Goal: Check status: Check status

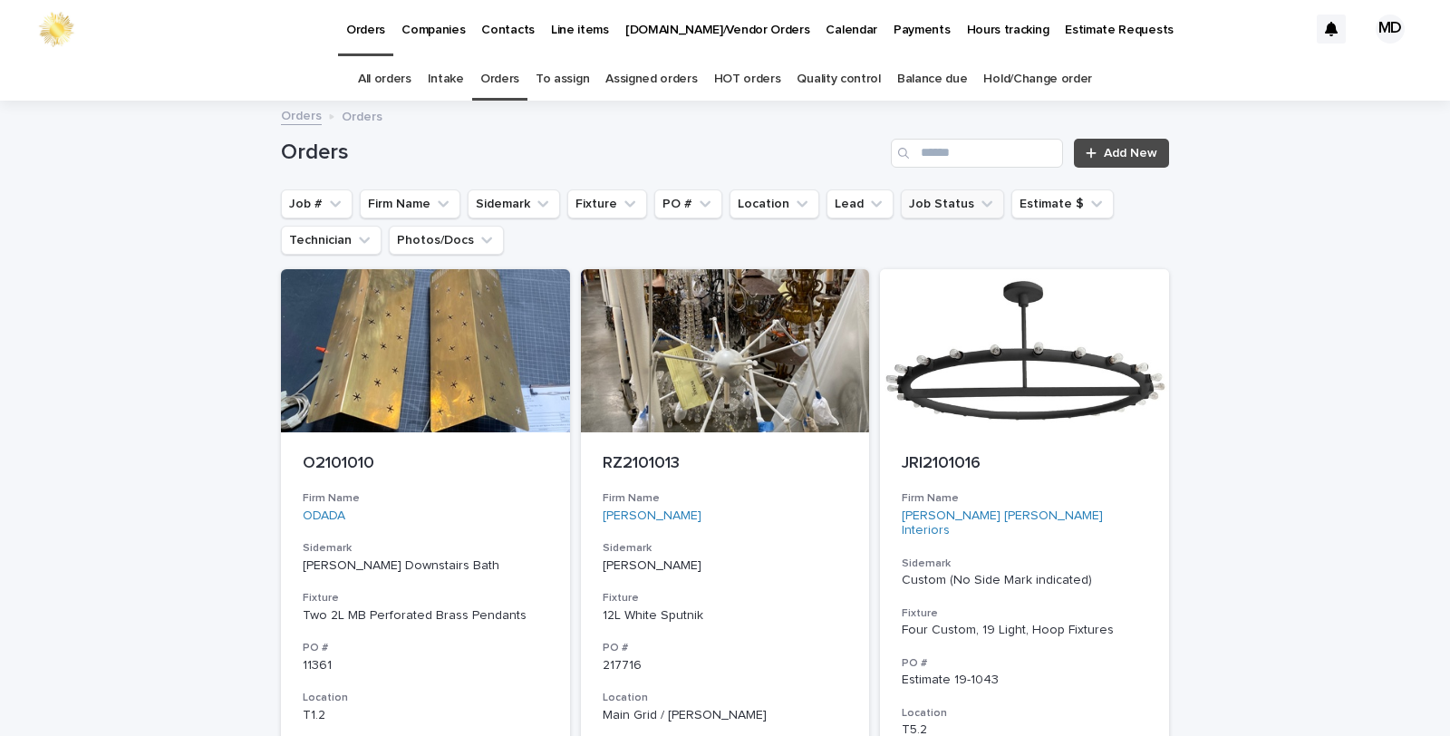
click at [928, 204] on button "Job Status" at bounding box center [952, 203] width 103 height 29
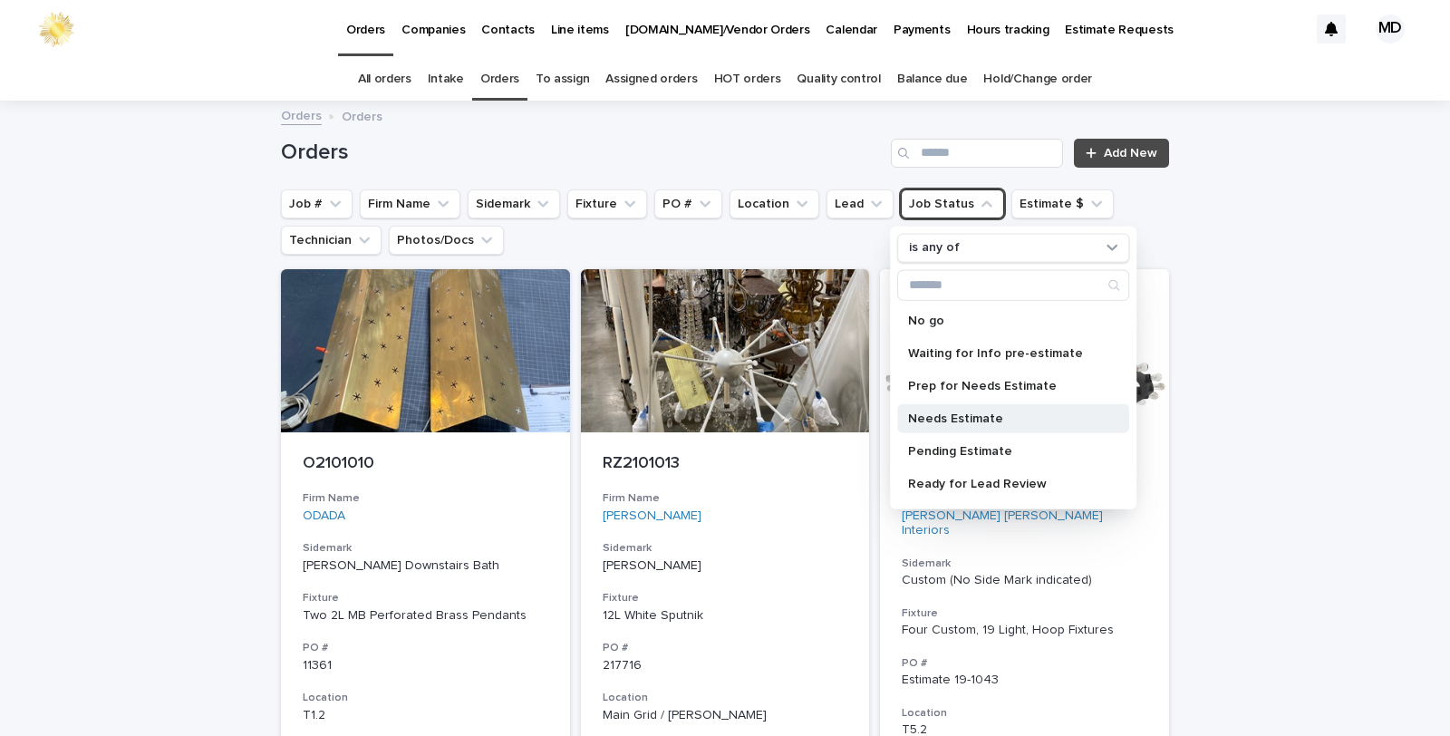
click at [938, 415] on p "Needs Estimate" at bounding box center [1004, 417] width 192 height 13
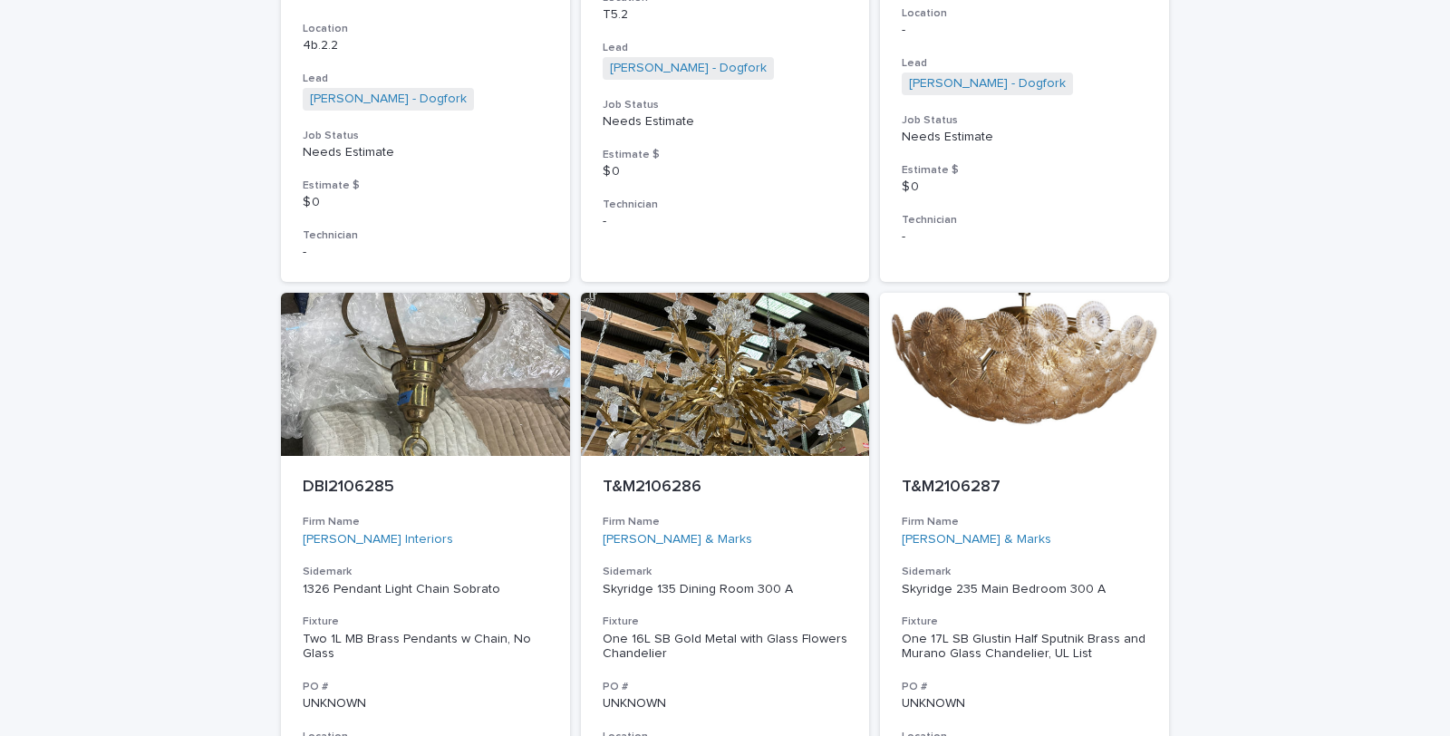
scroll to position [4330, 0]
click at [673, 637] on div "One 16L SB Gold Metal with Glass Flowers Chandelier" at bounding box center [726, 646] width 246 height 31
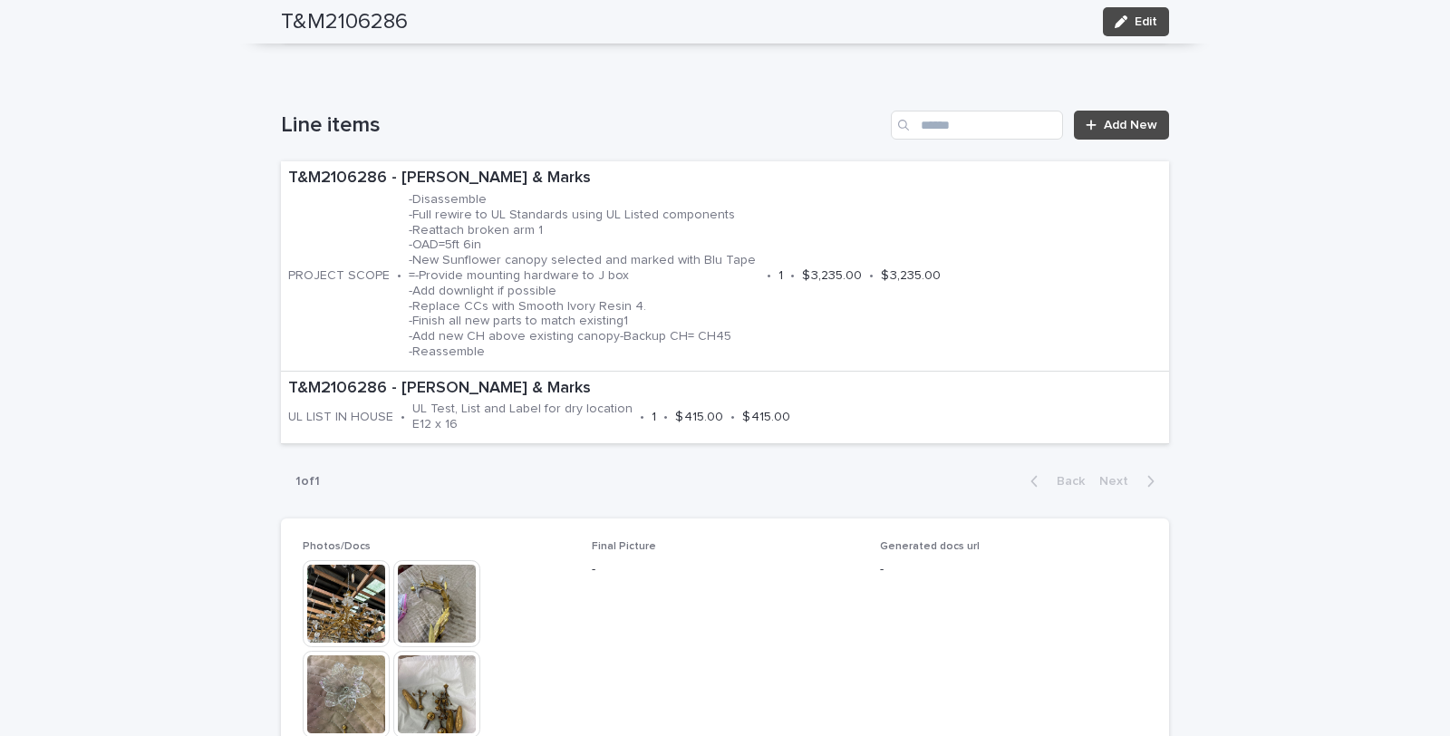
scroll to position [1108, 0]
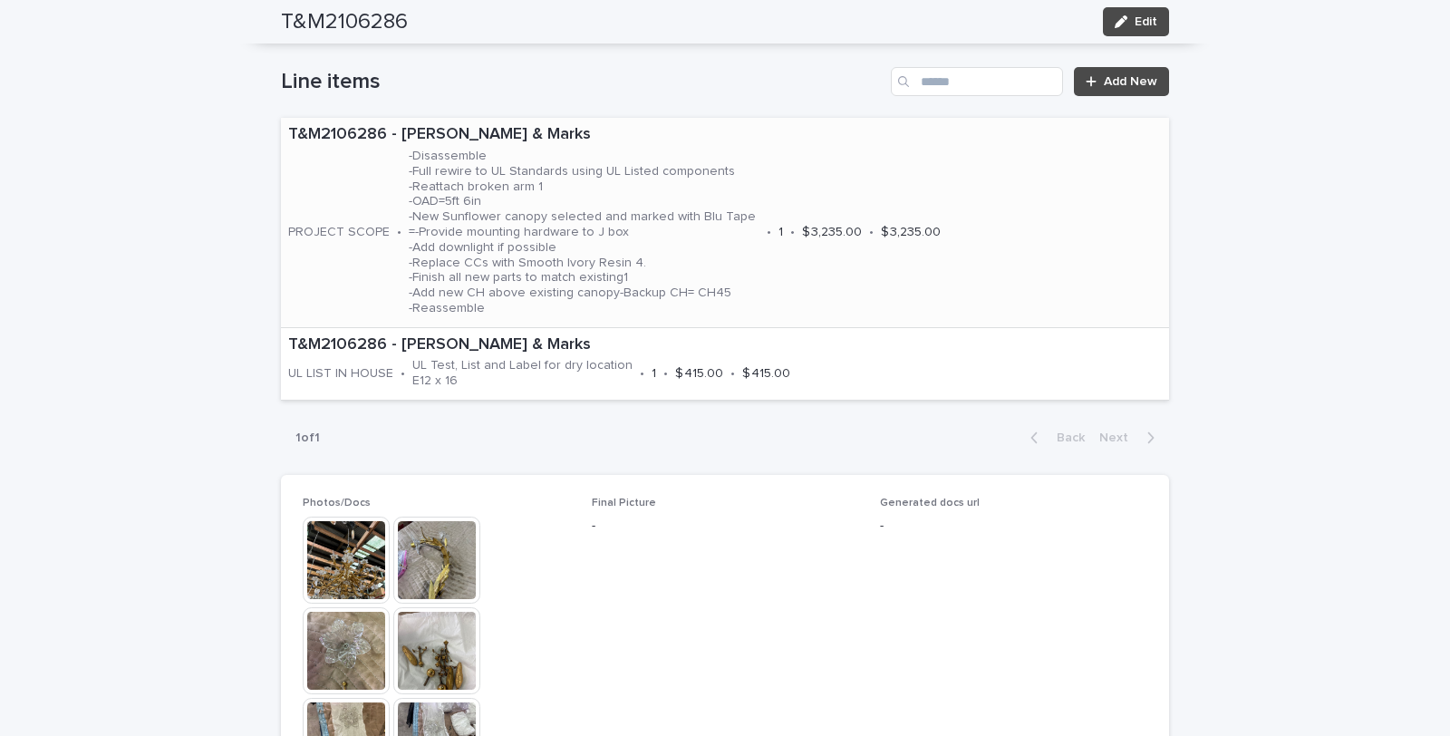
click at [556, 222] on p "-Disassemble -Full rewire to UL Standards using UL Listed components -Reattach …" at bounding box center [584, 233] width 351 height 168
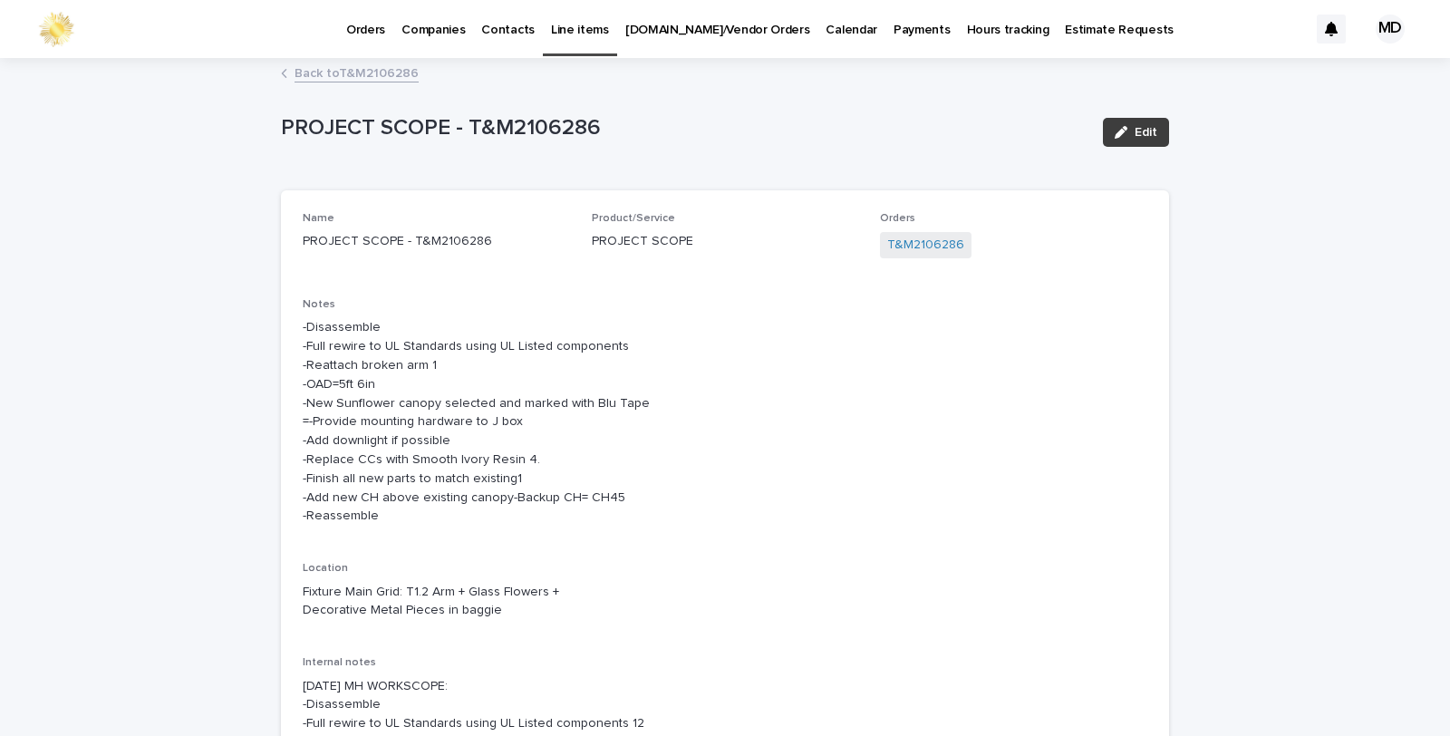
click at [1136, 132] on span "Edit" at bounding box center [1146, 132] width 23 height 13
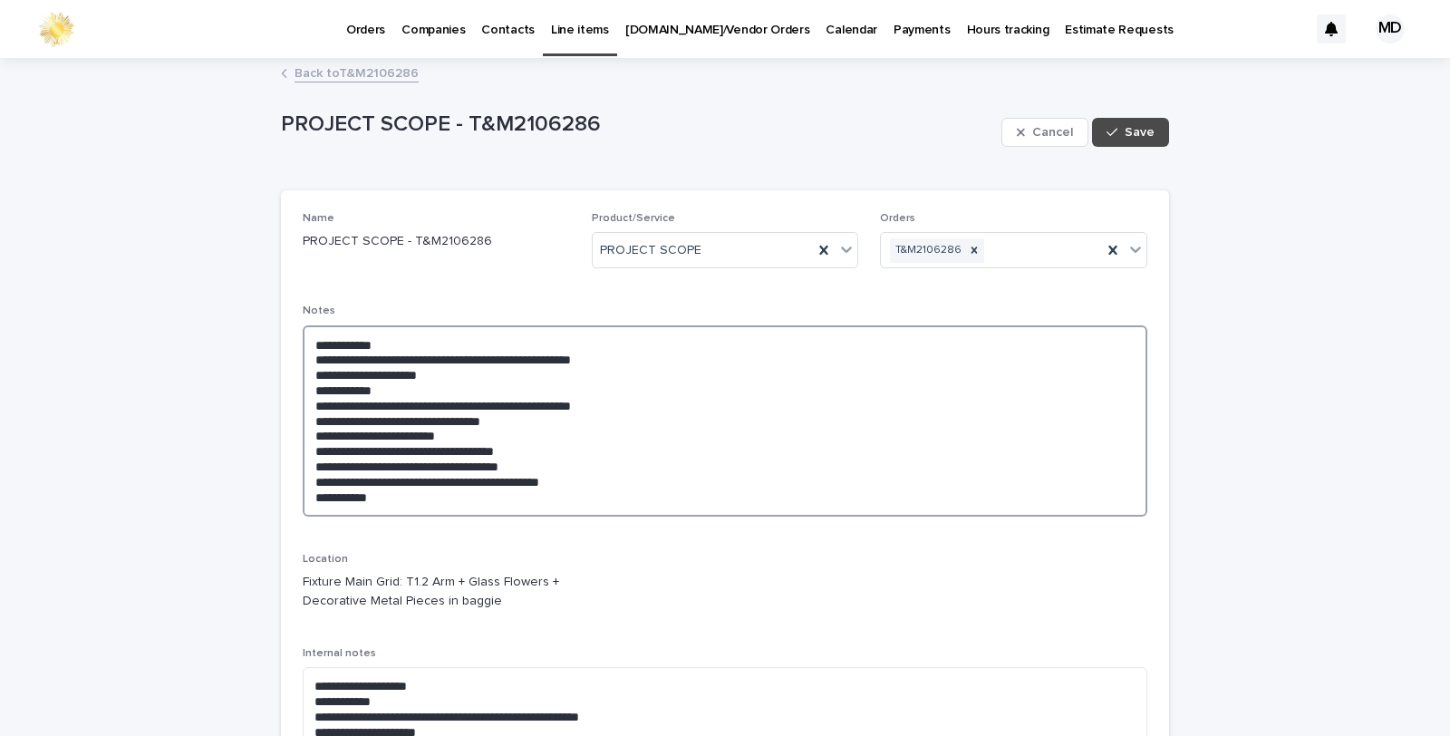
click at [382, 482] on textarea "**********" at bounding box center [725, 420] width 845 height 191
click at [455, 431] on textarea "**********" at bounding box center [725, 420] width 845 height 191
click at [739, 433] on textarea "**********" at bounding box center [725, 420] width 845 height 191
click at [459, 431] on textarea "**********" at bounding box center [725, 420] width 845 height 191
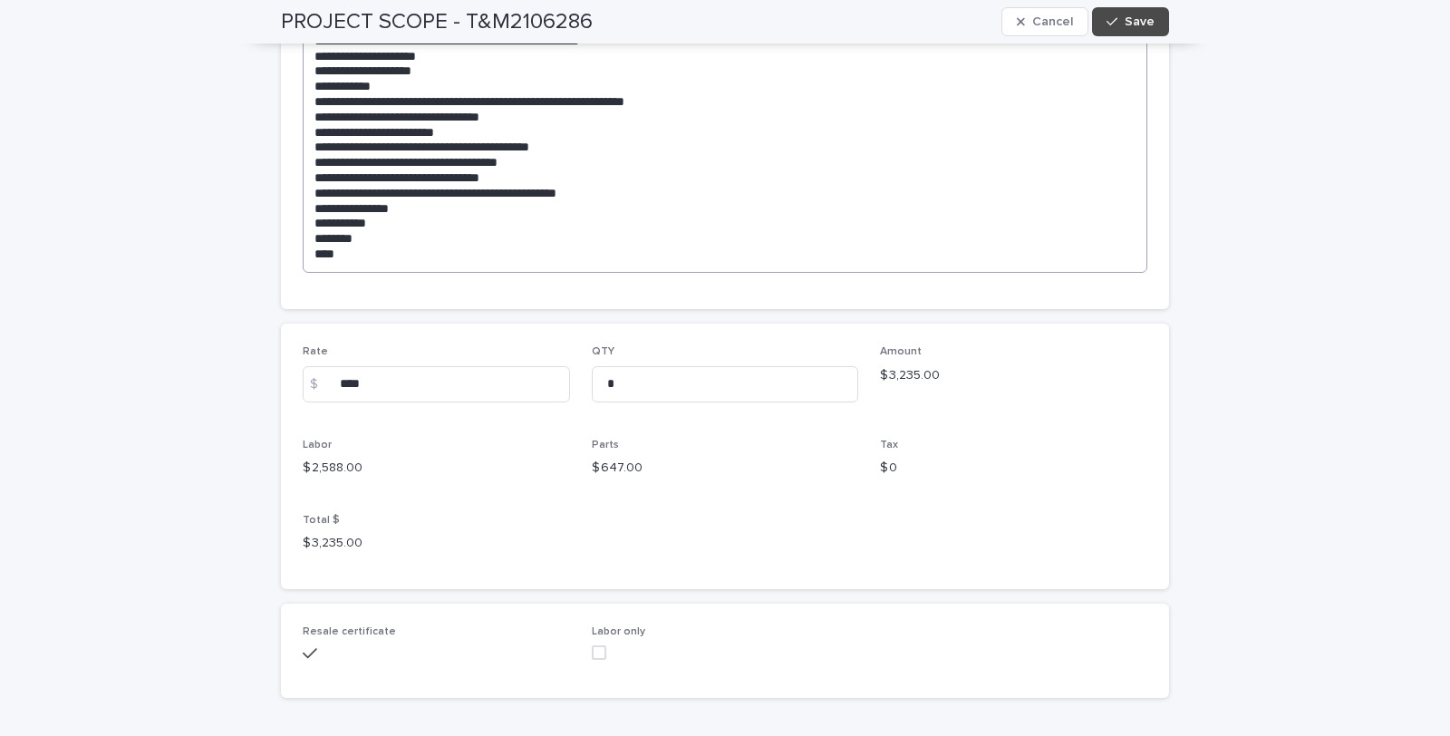
scroll to position [642, 0]
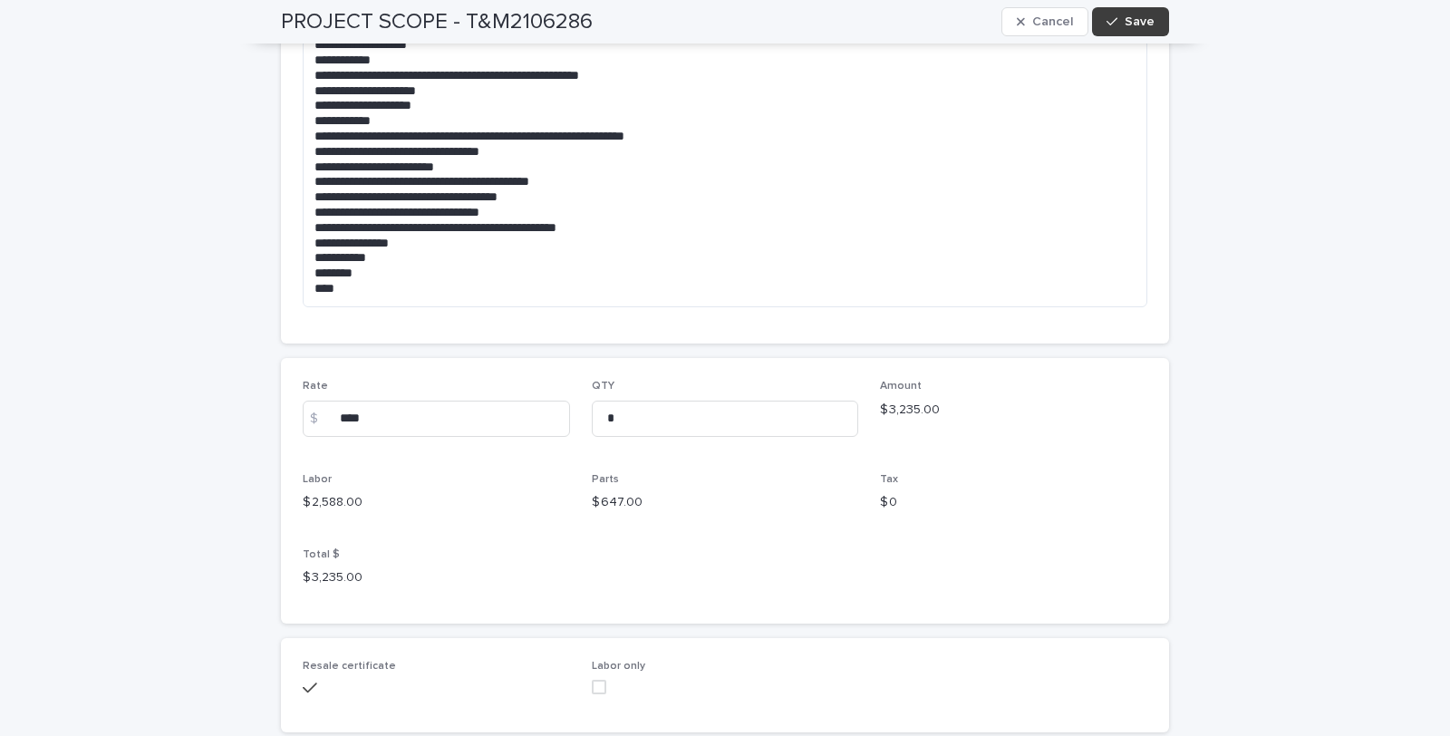
type textarea "**********"
click at [1128, 19] on span "Save" at bounding box center [1140, 21] width 30 height 13
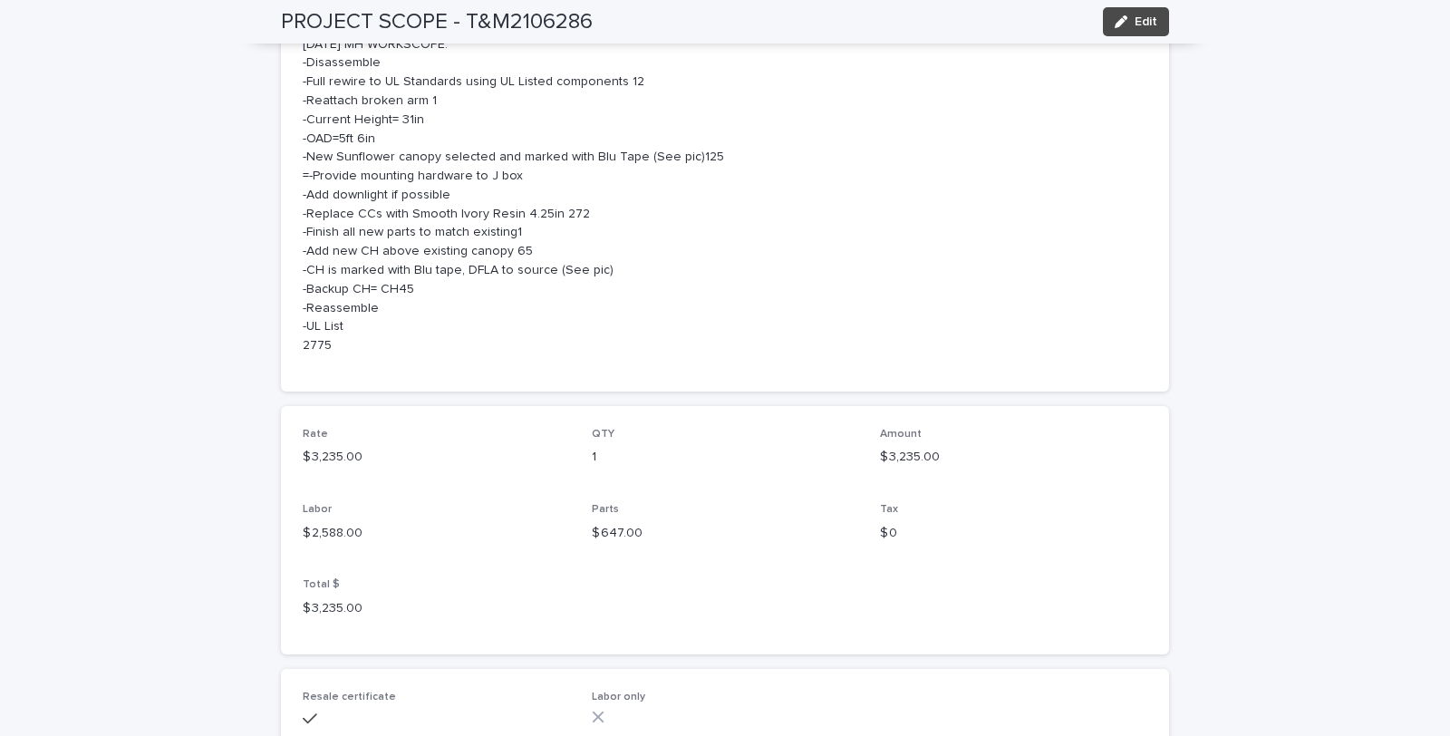
scroll to position [657, 0]
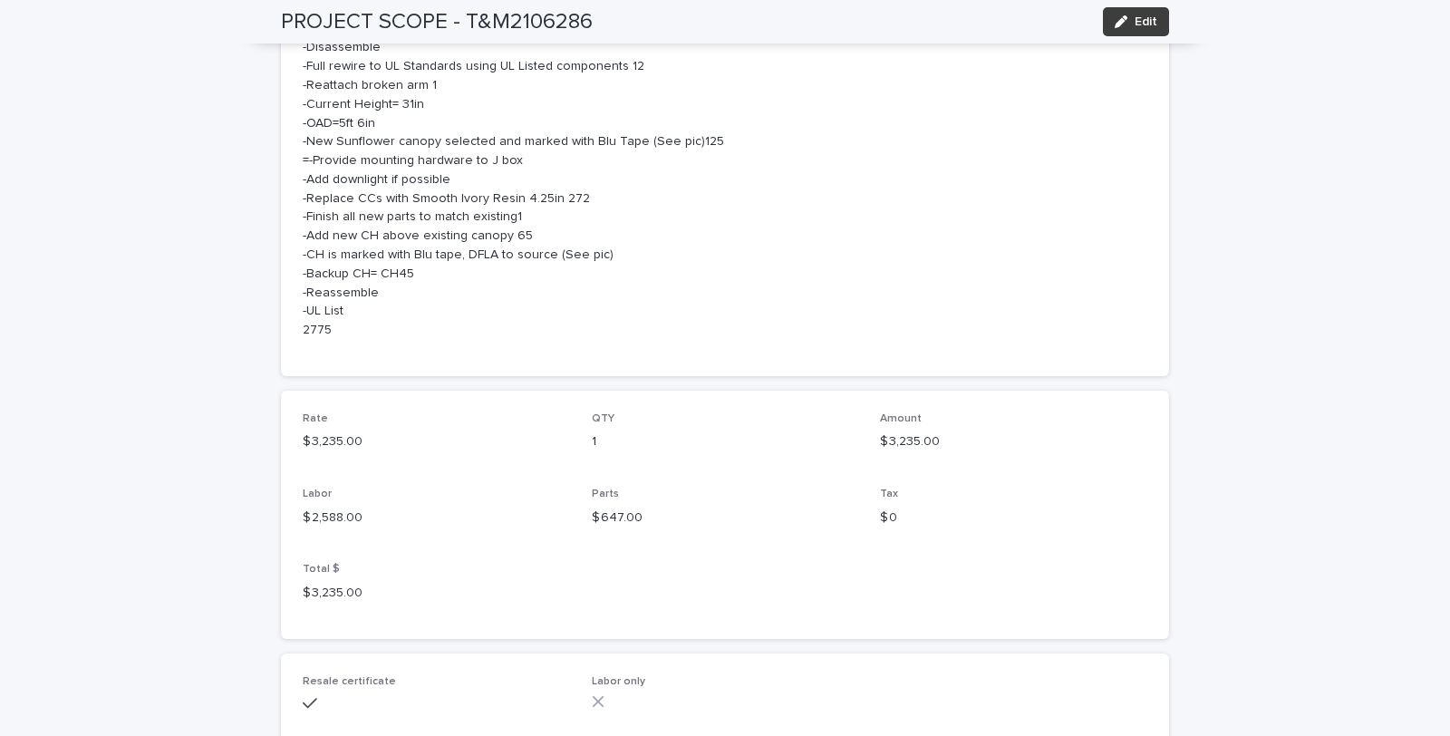
click at [1135, 15] on span "Edit" at bounding box center [1146, 21] width 23 height 13
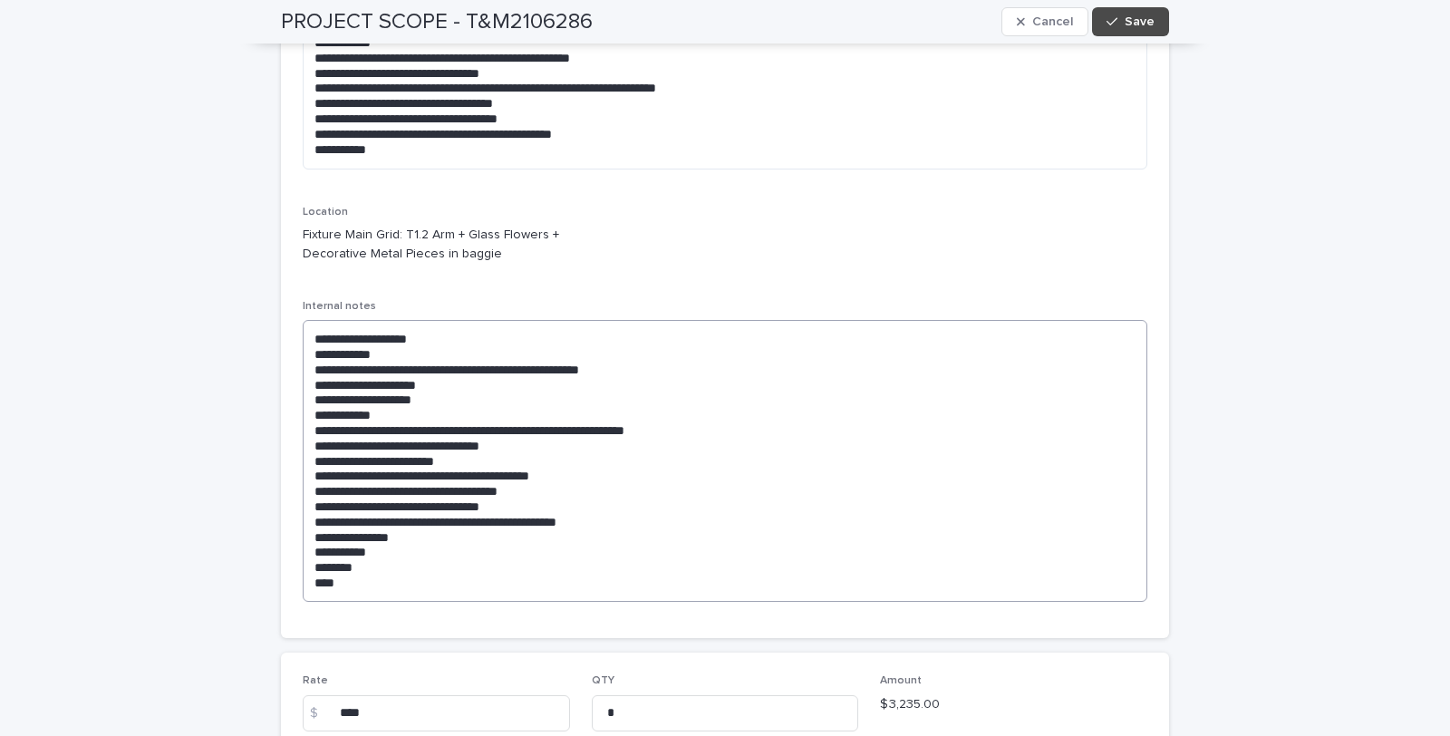
scroll to position [0, 0]
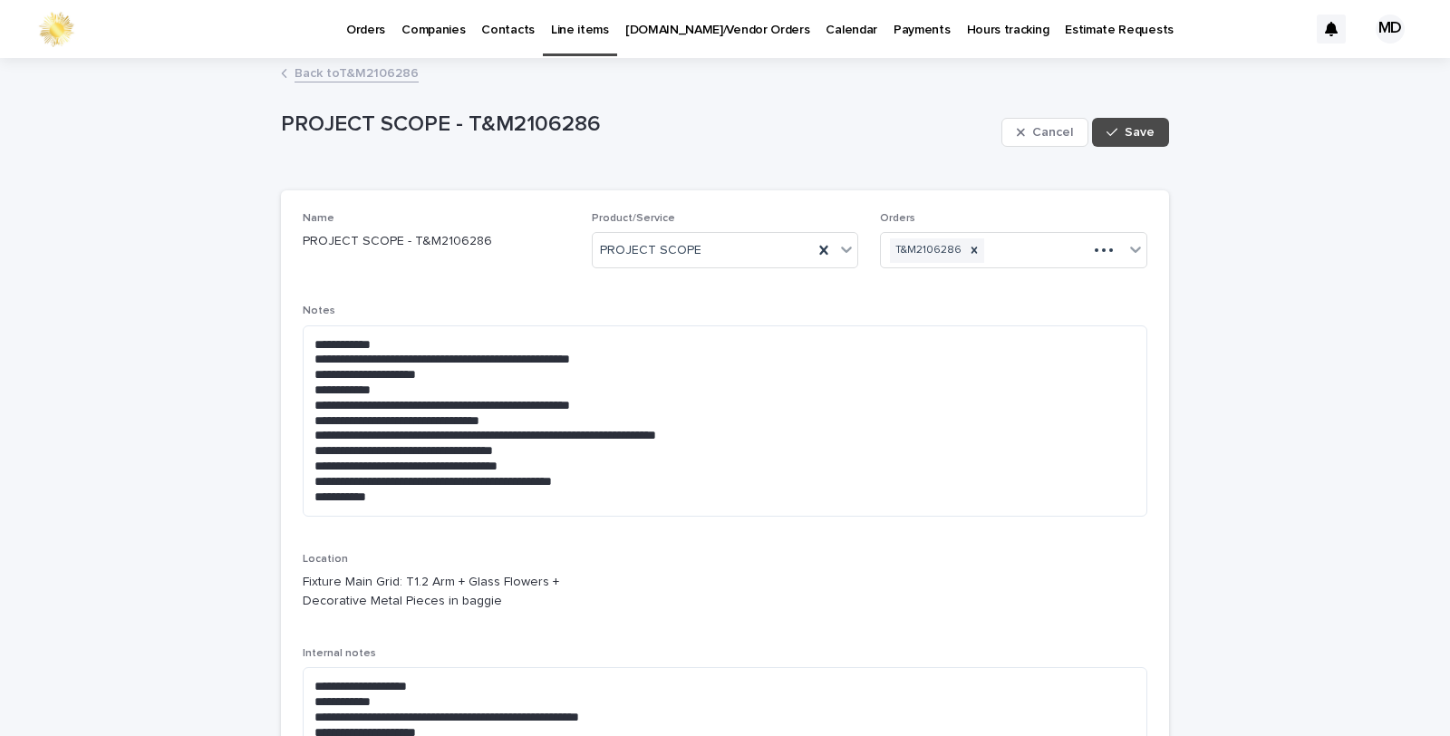
click at [392, 67] on link "Back to T&M2106286" at bounding box center [357, 72] width 124 height 21
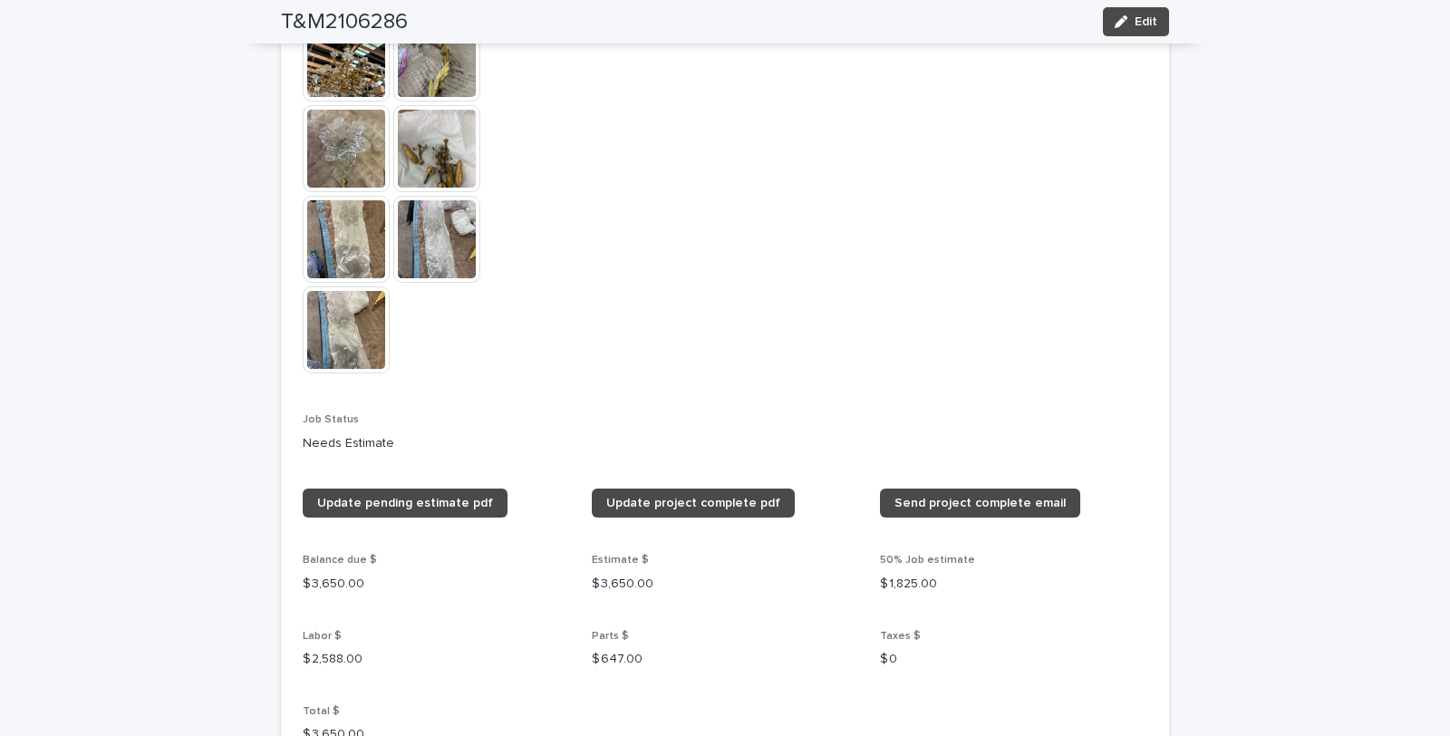
scroll to position [1670, 0]
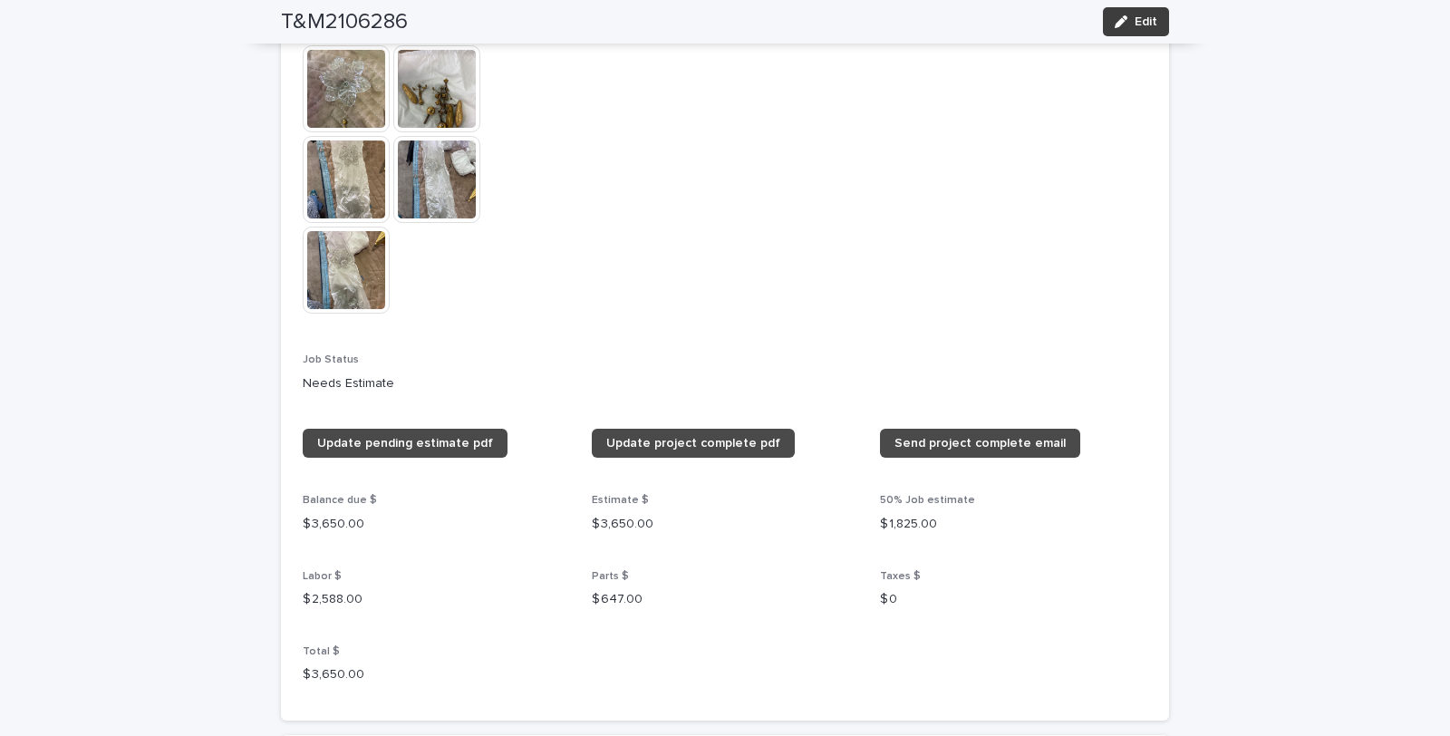
click at [1138, 19] on span "Edit" at bounding box center [1146, 21] width 23 height 13
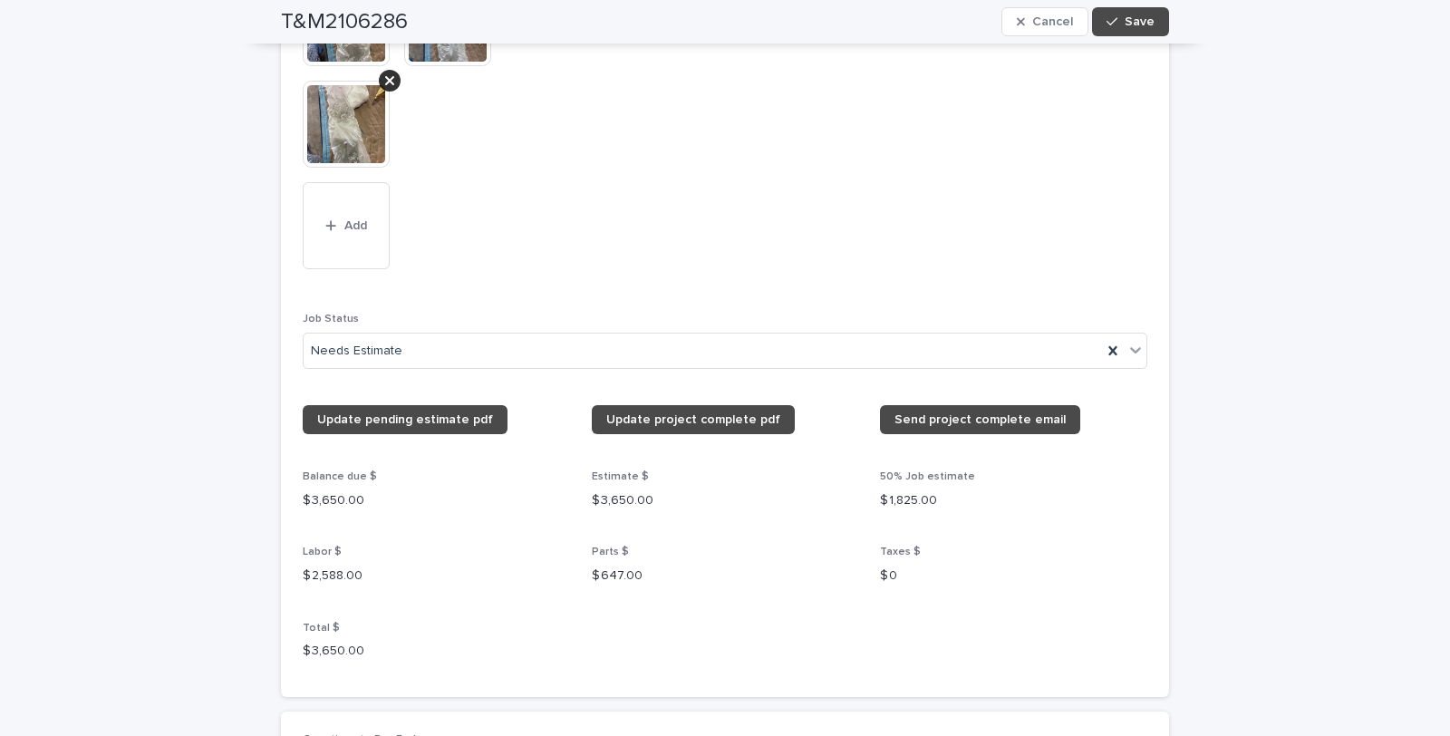
scroll to position [2014, 0]
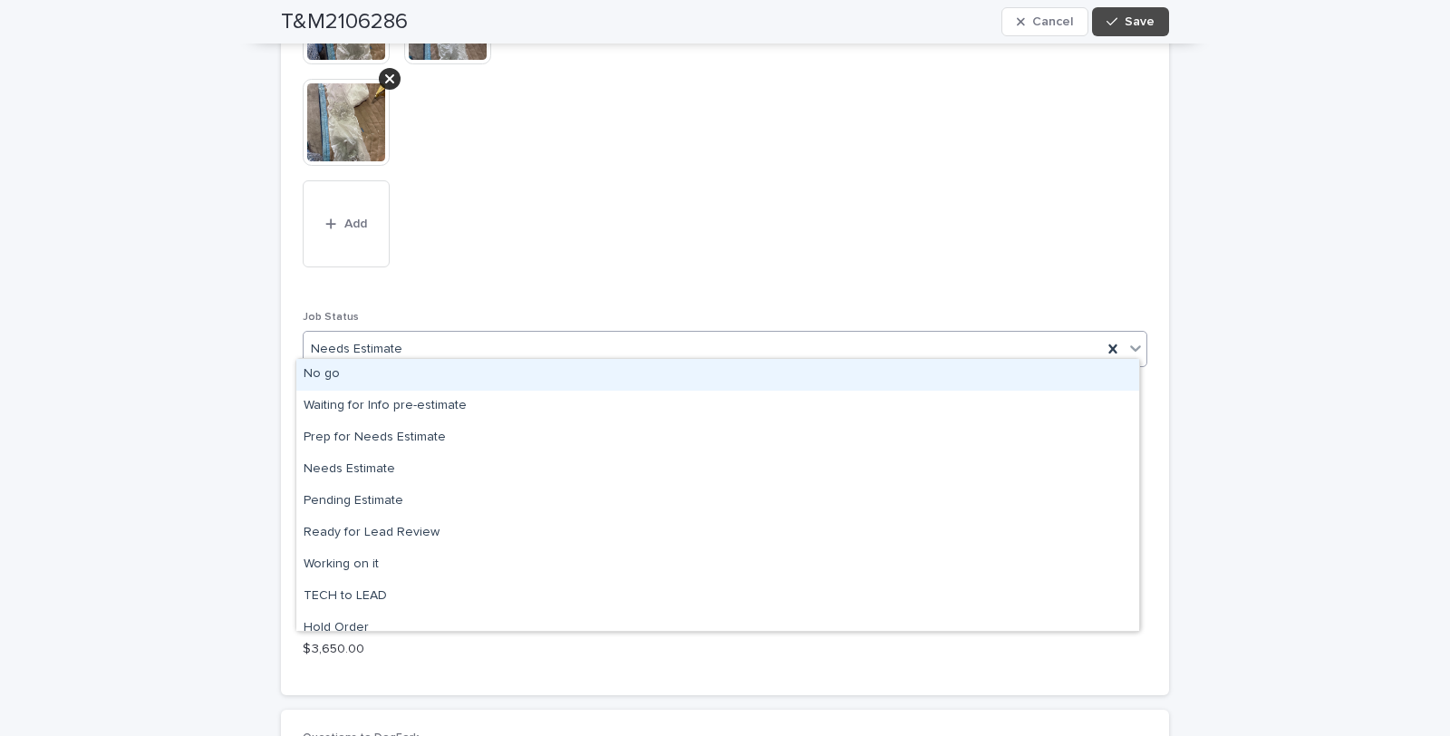
click at [1131, 339] on icon at bounding box center [1136, 348] width 18 height 18
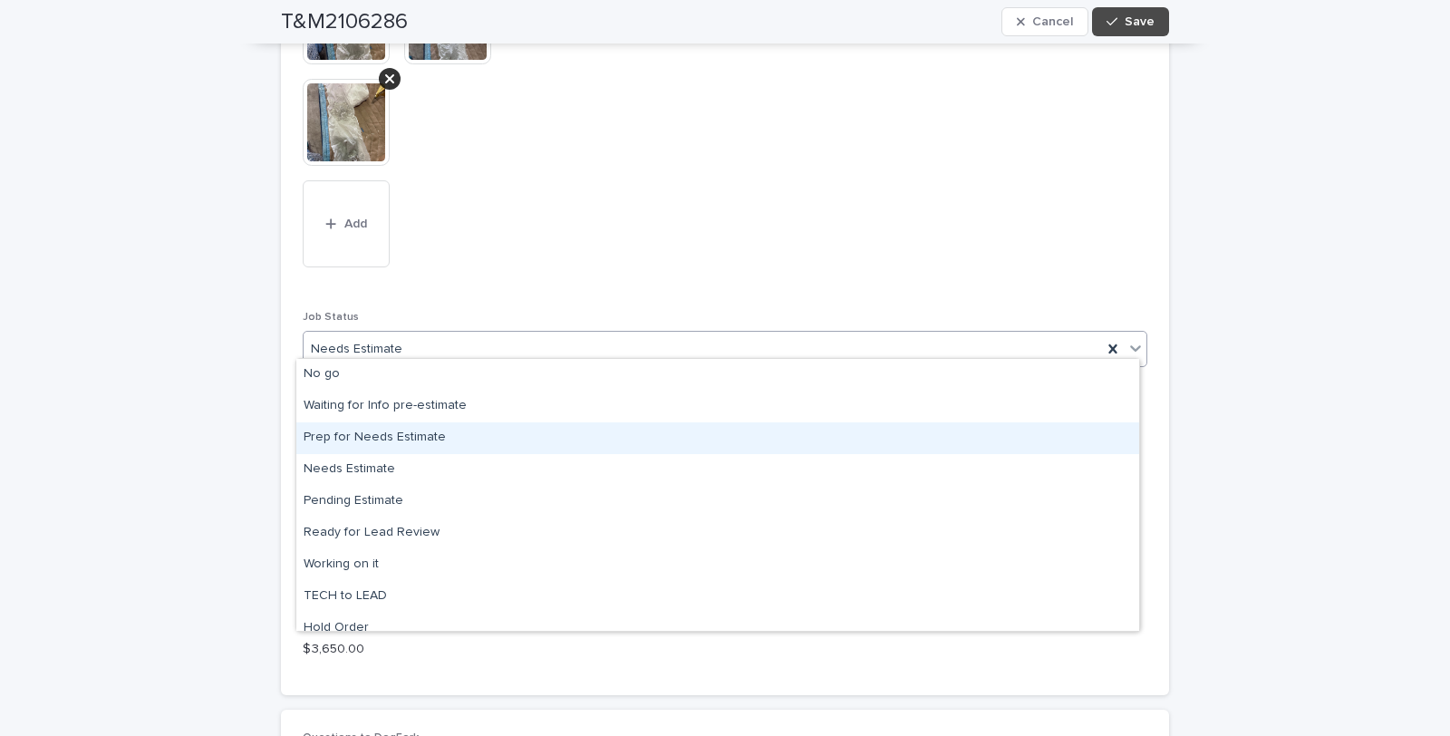
click at [411, 436] on div "Prep for Needs Estimate" at bounding box center [717, 438] width 843 height 32
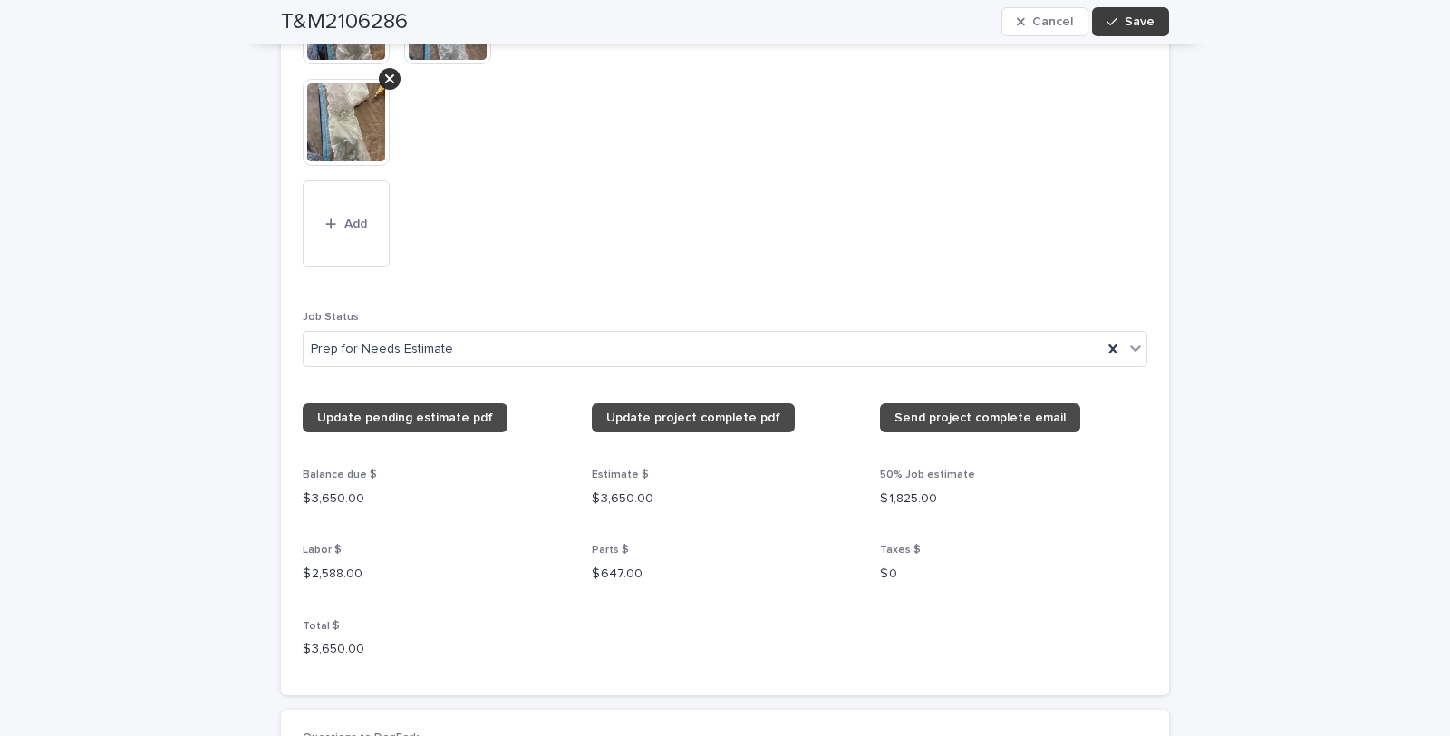
click at [1136, 22] on span "Save" at bounding box center [1140, 21] width 30 height 13
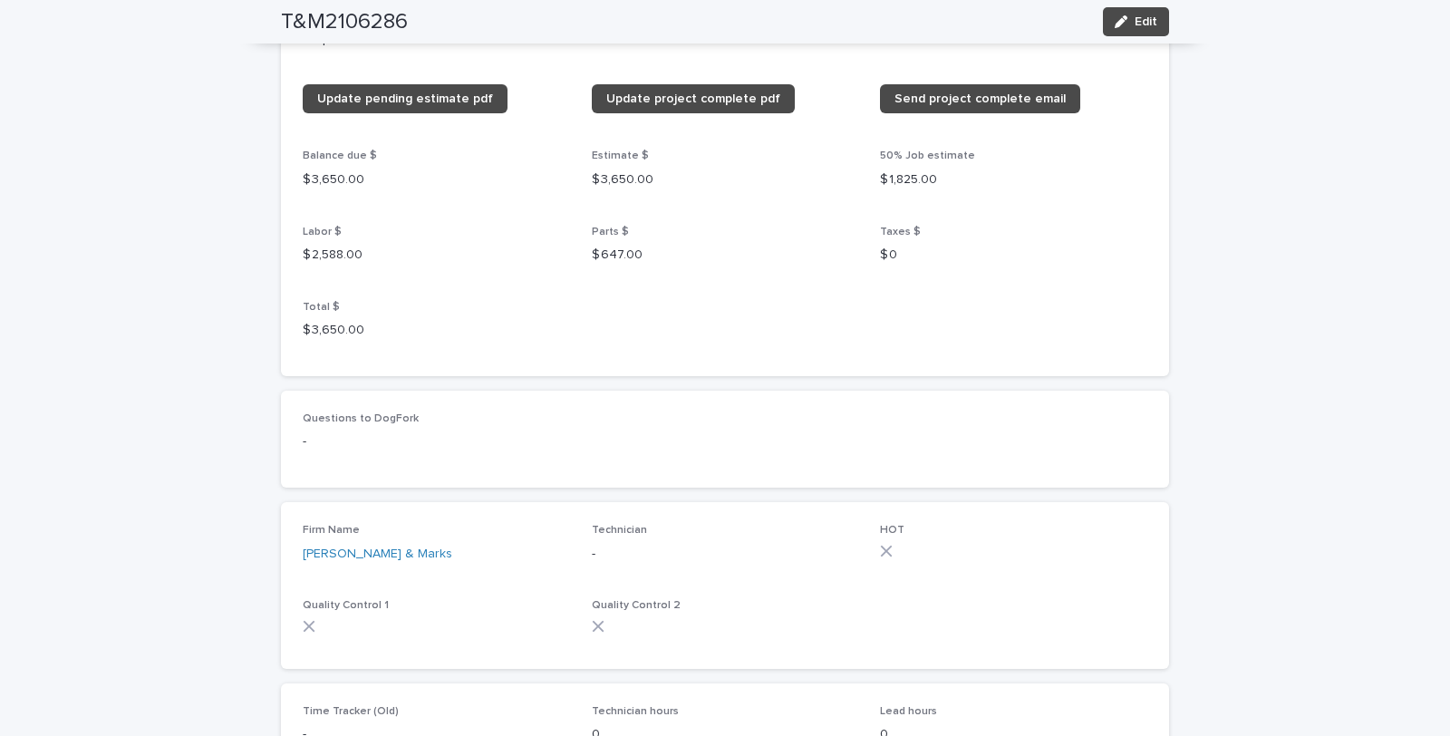
scroll to position [1786, 0]
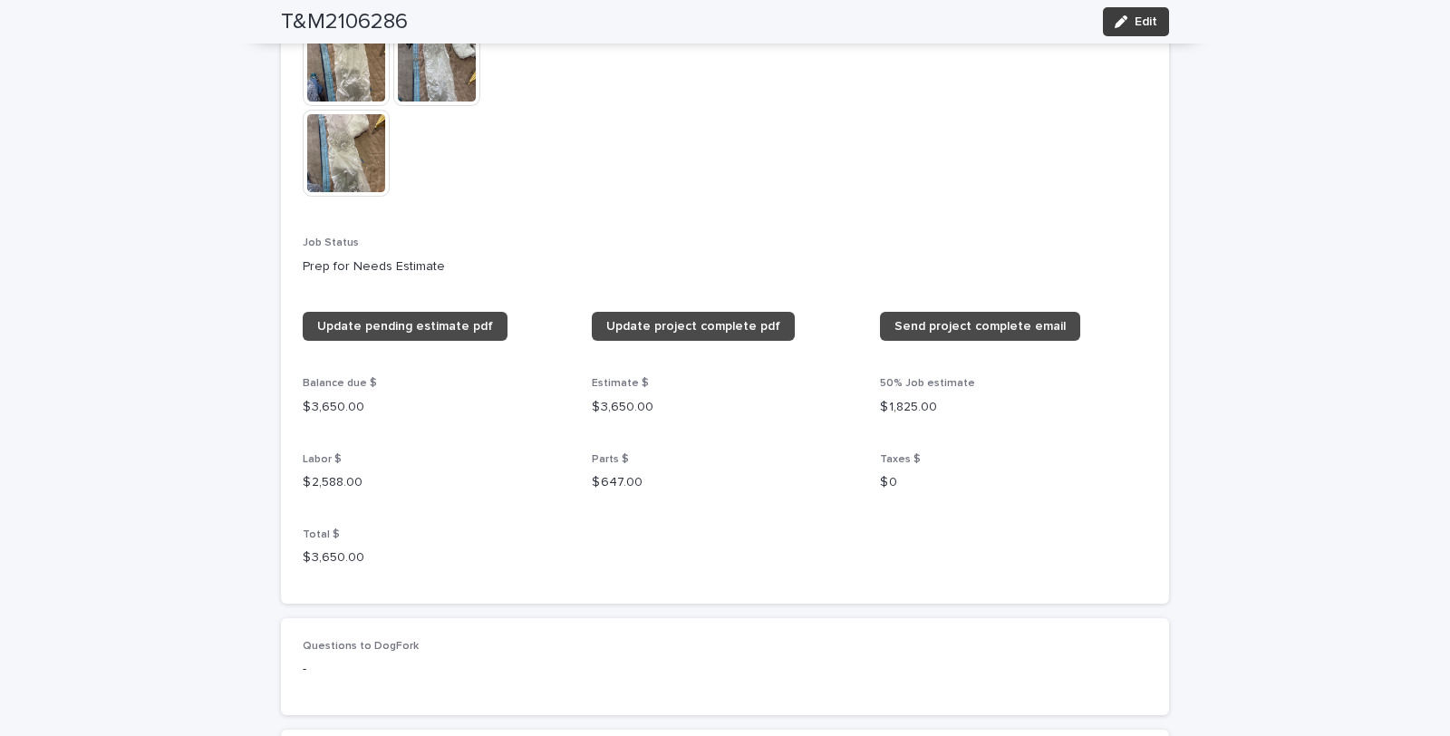
click at [1138, 15] on span "Edit" at bounding box center [1146, 21] width 23 height 13
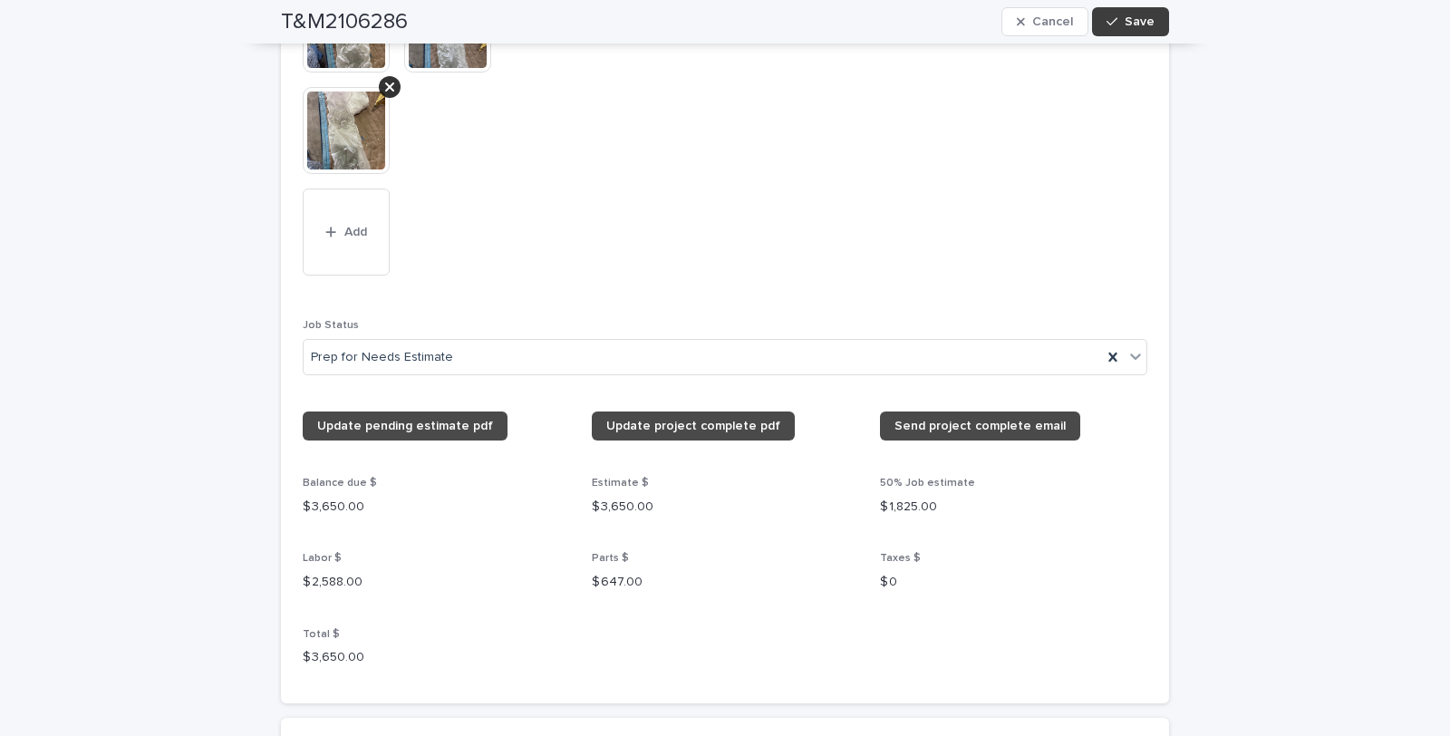
scroll to position [1999, 0]
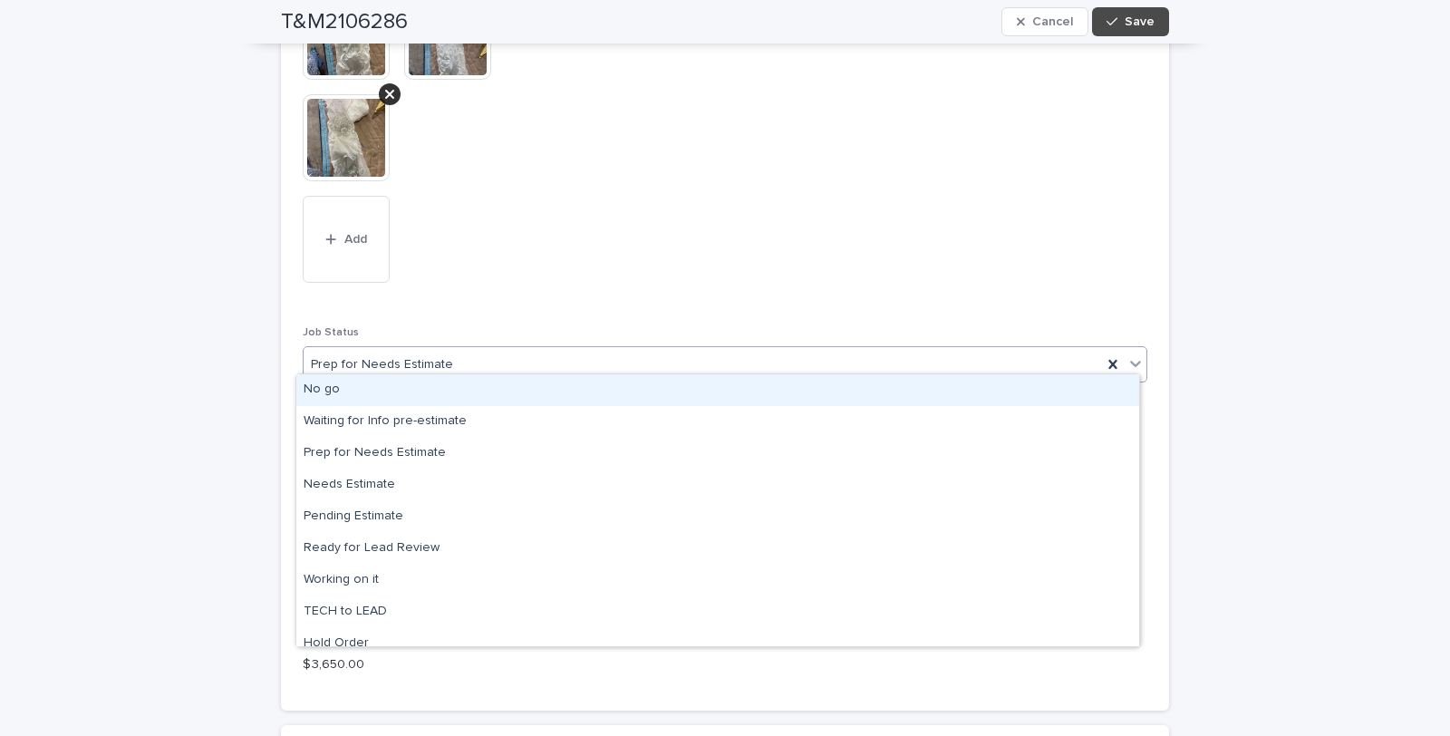
click at [1130, 361] on icon at bounding box center [1135, 364] width 11 height 6
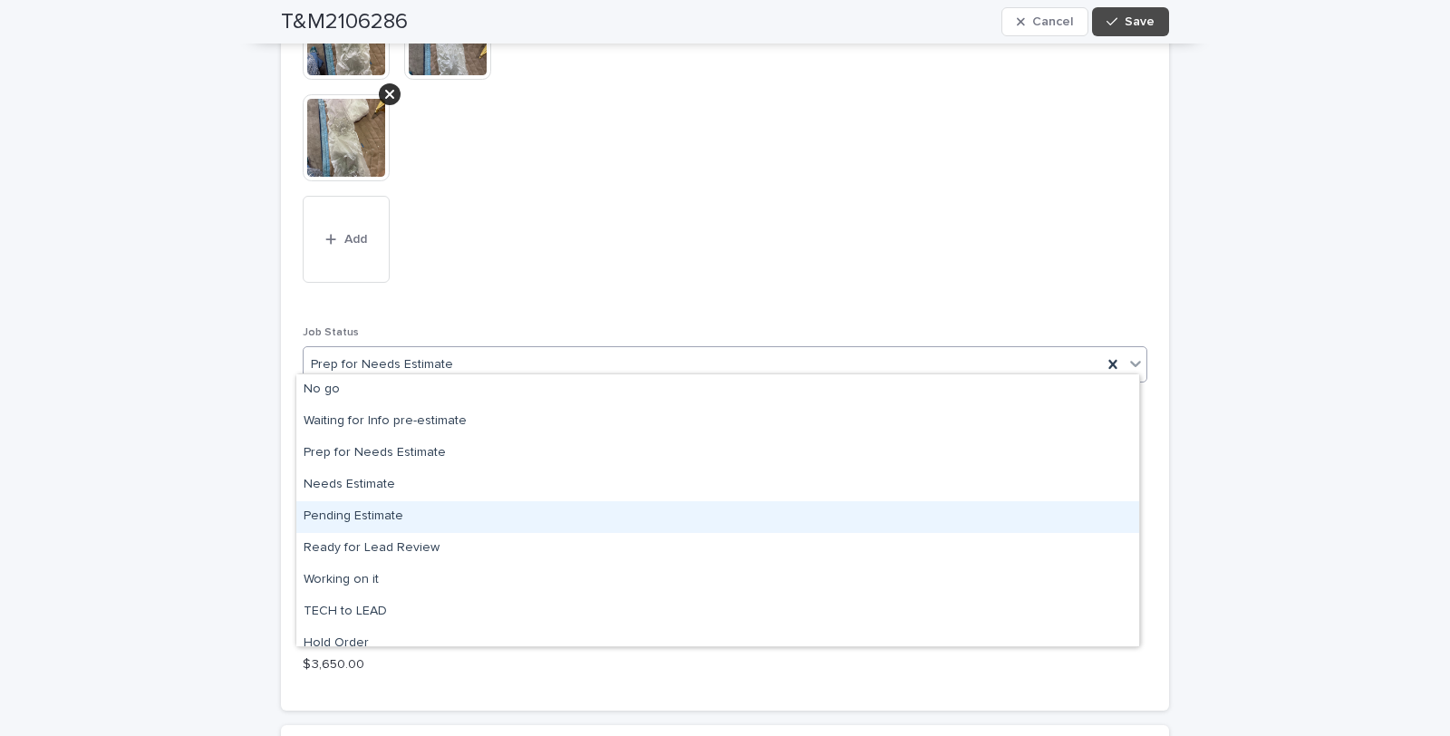
click at [365, 518] on div "Pending Estimate" at bounding box center [717, 517] width 843 height 32
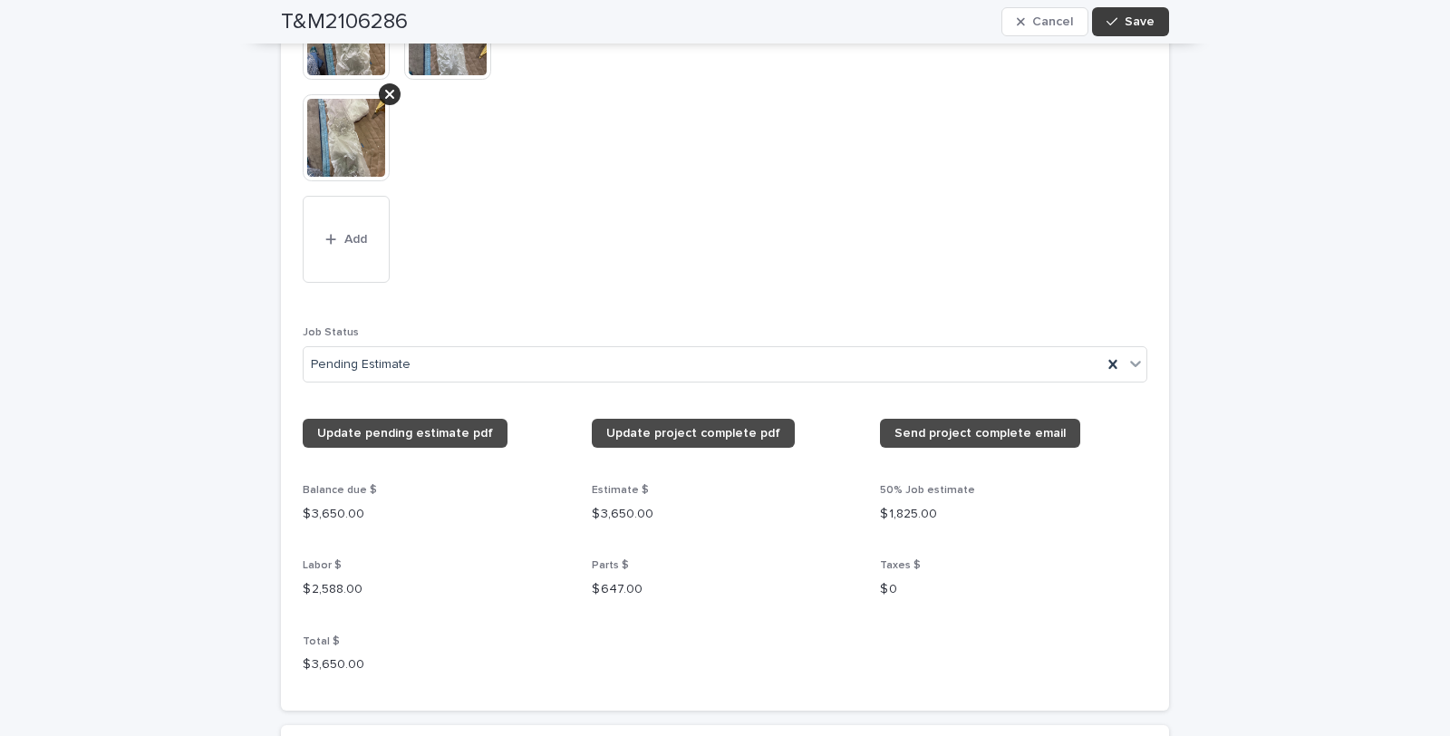
click at [1142, 19] on span "Save" at bounding box center [1140, 21] width 30 height 13
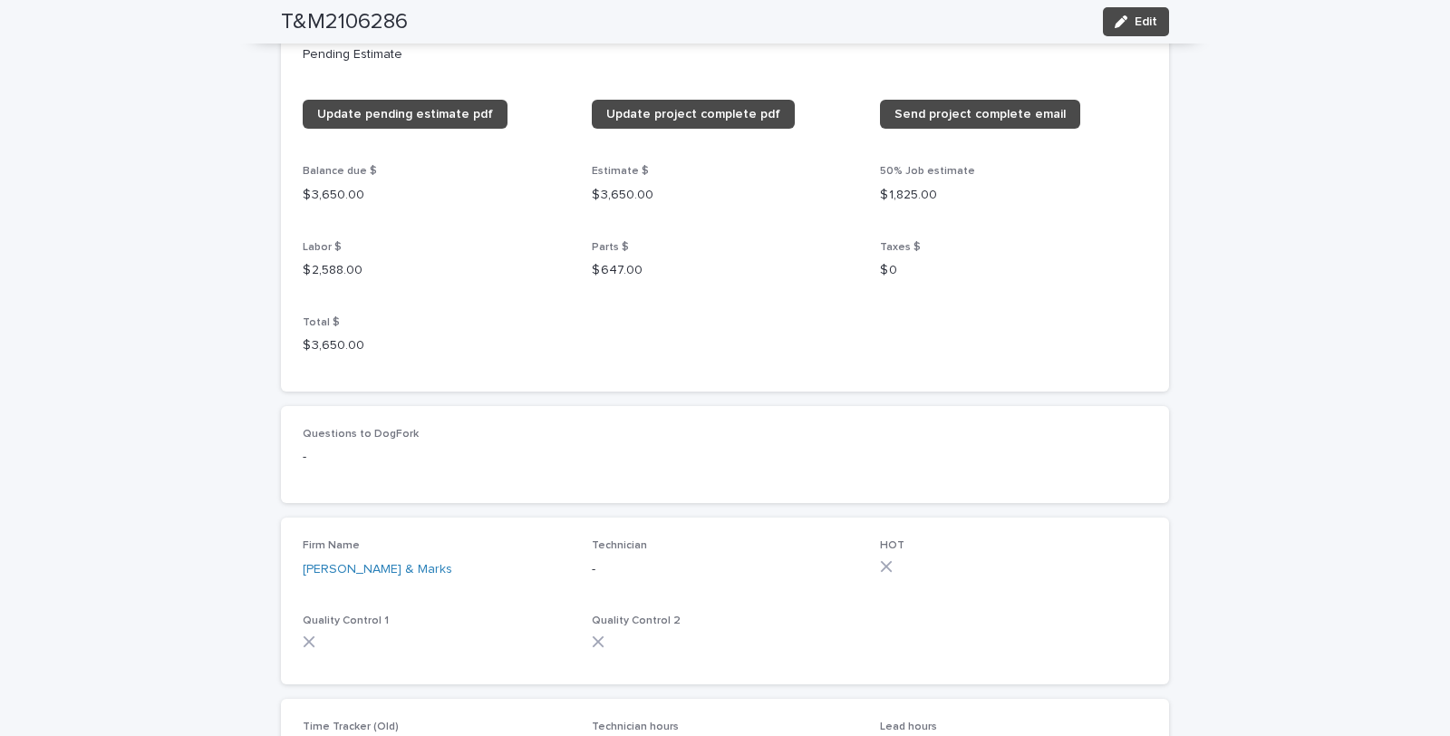
scroll to position [1771, 0]
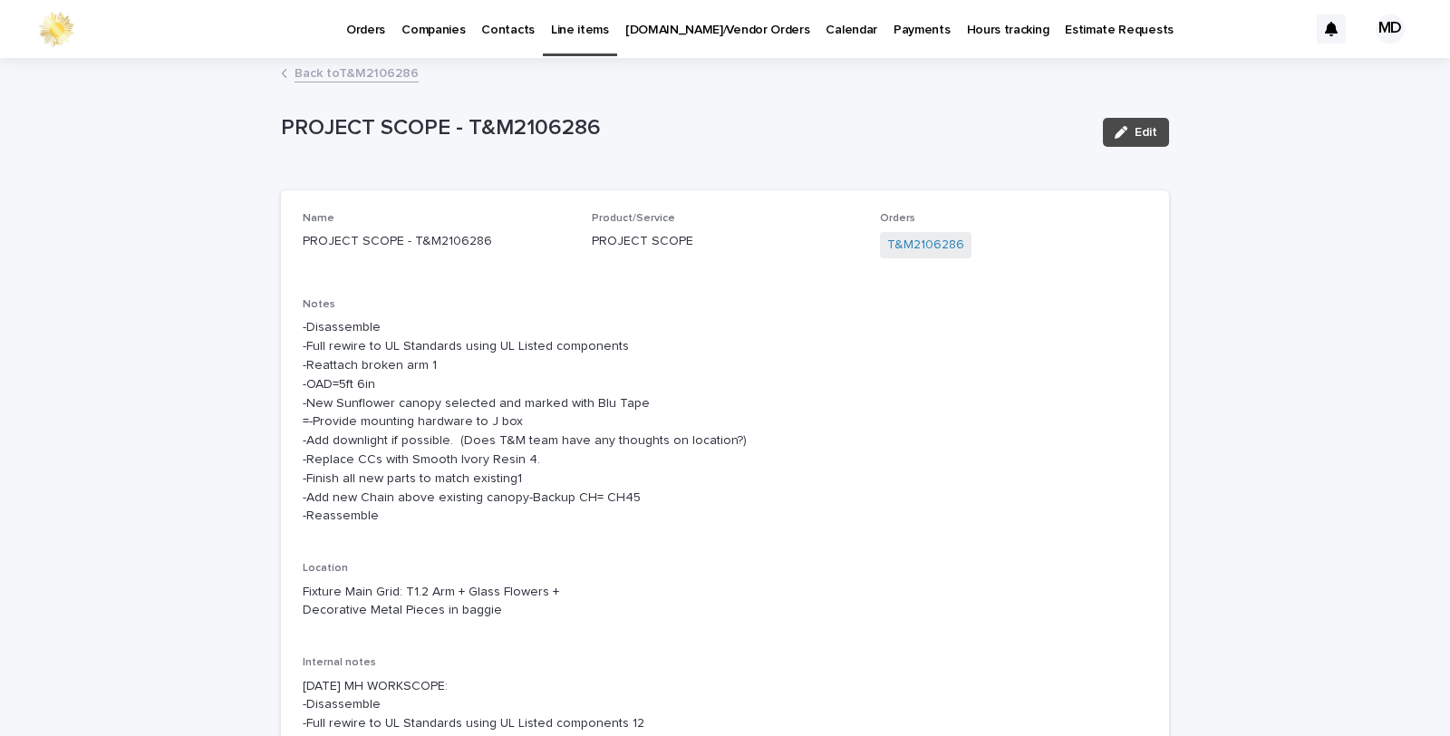
click at [340, 66] on link "Back to T&M2106286" at bounding box center [357, 72] width 124 height 21
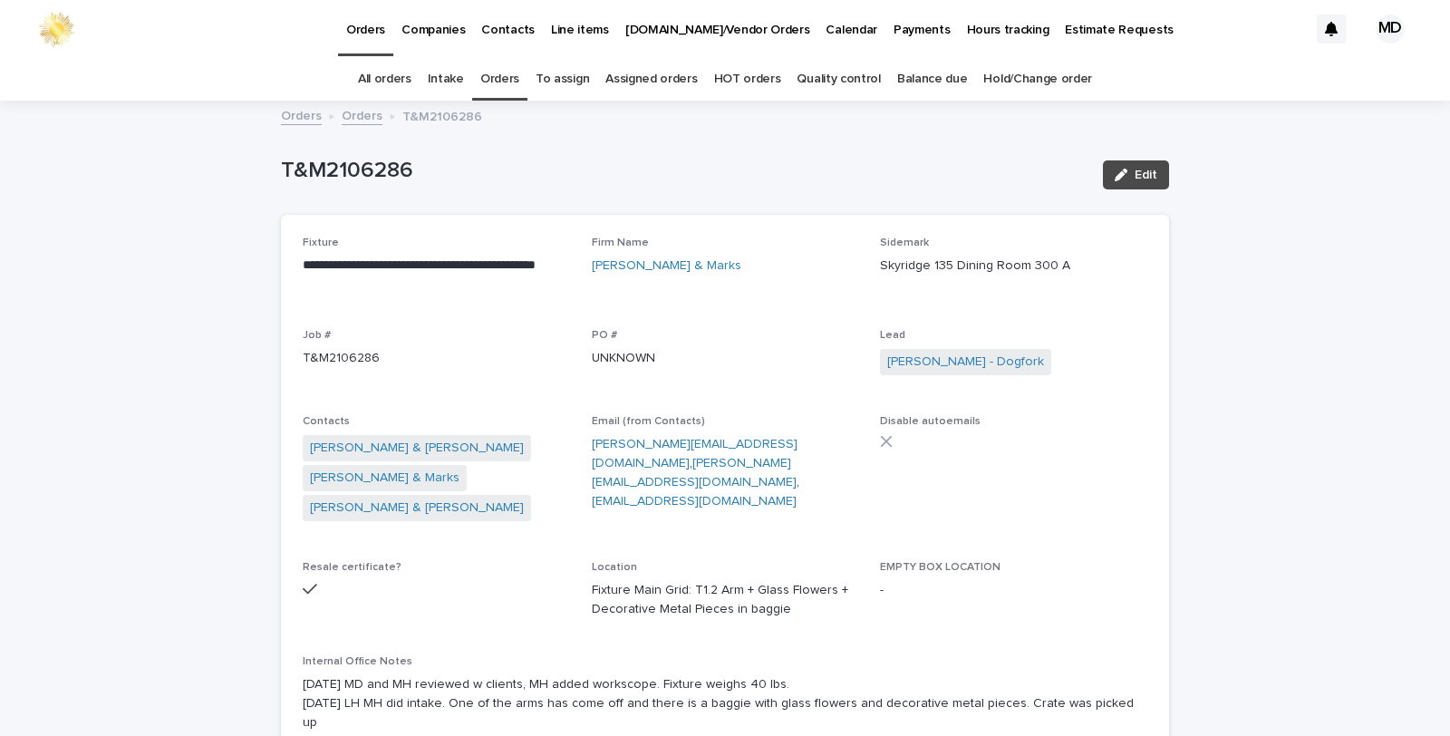
scroll to position [58, 0]
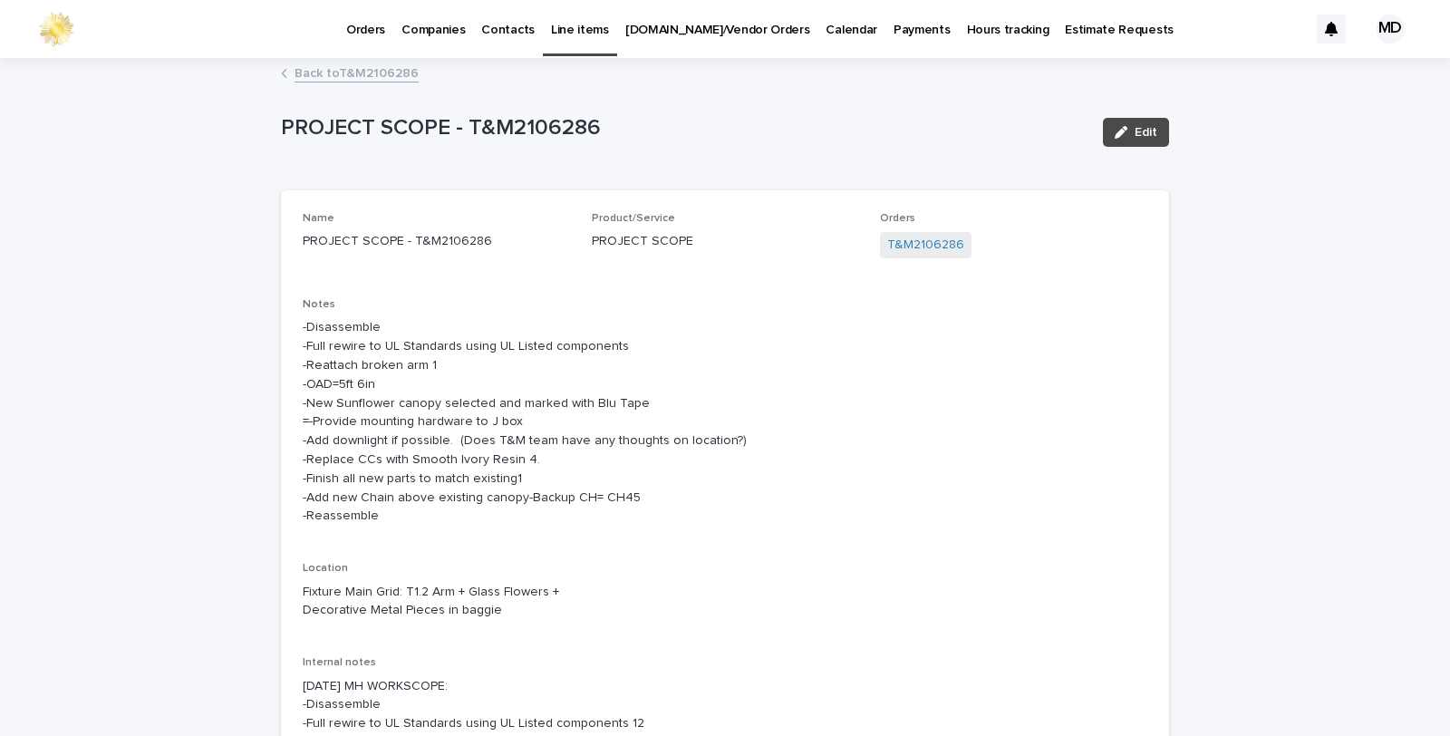
click at [321, 73] on link "Back to T&M2106286" at bounding box center [357, 72] width 124 height 21
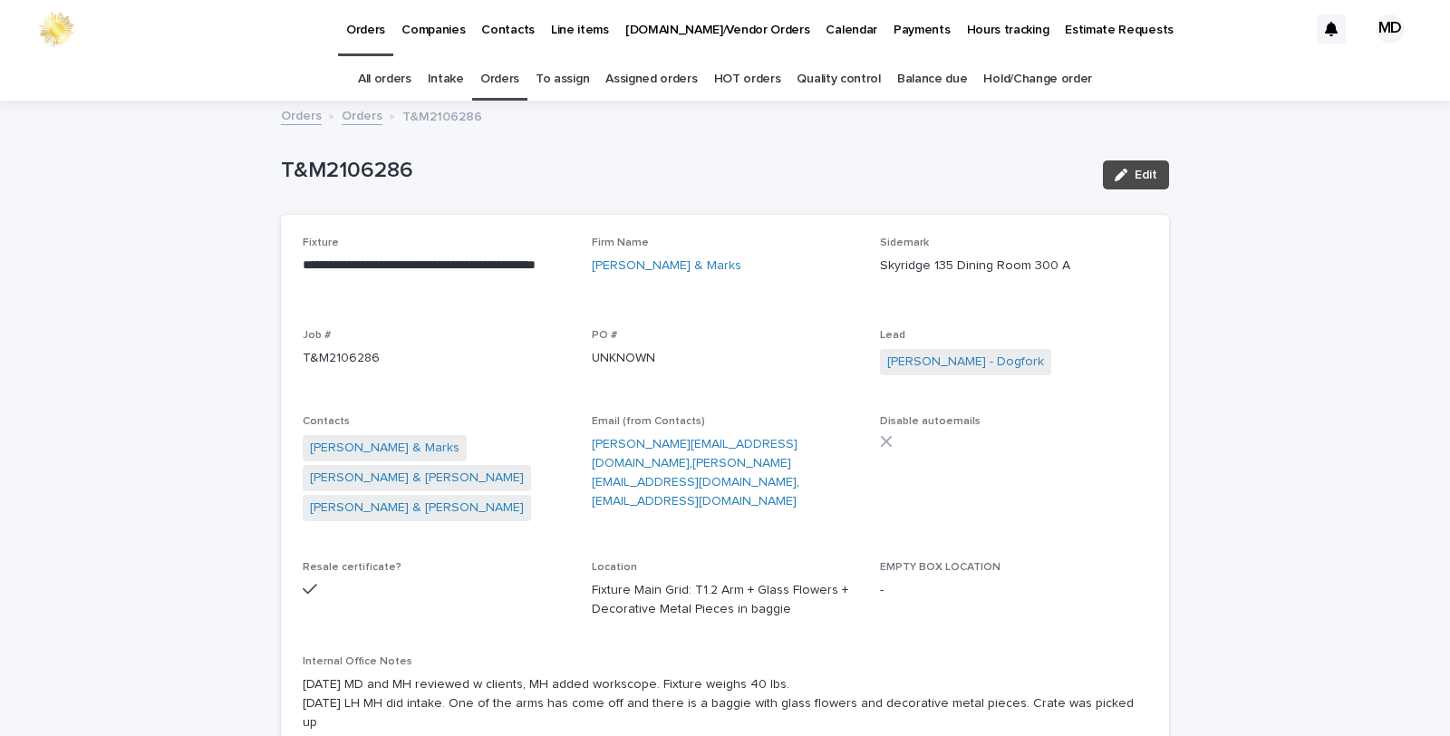
scroll to position [58, 0]
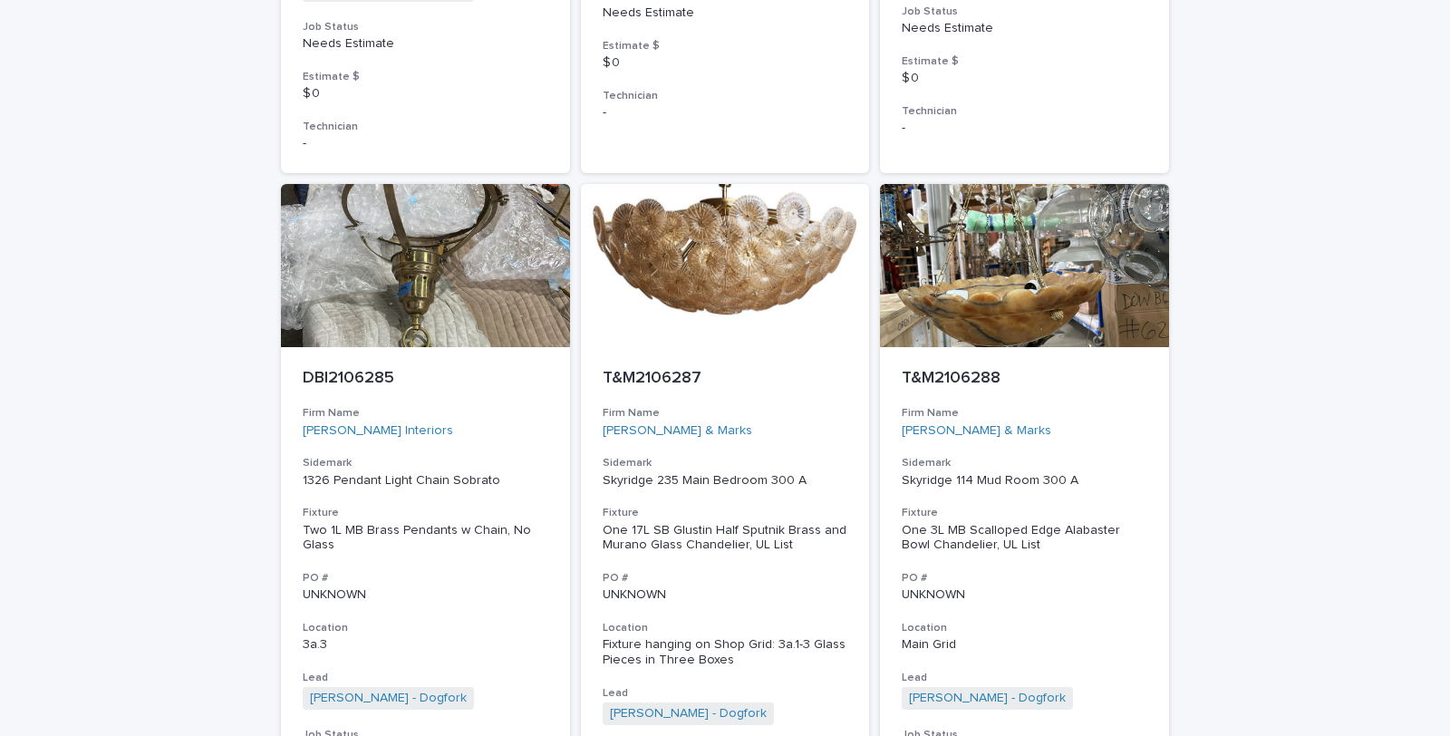
scroll to position [4489, 0]
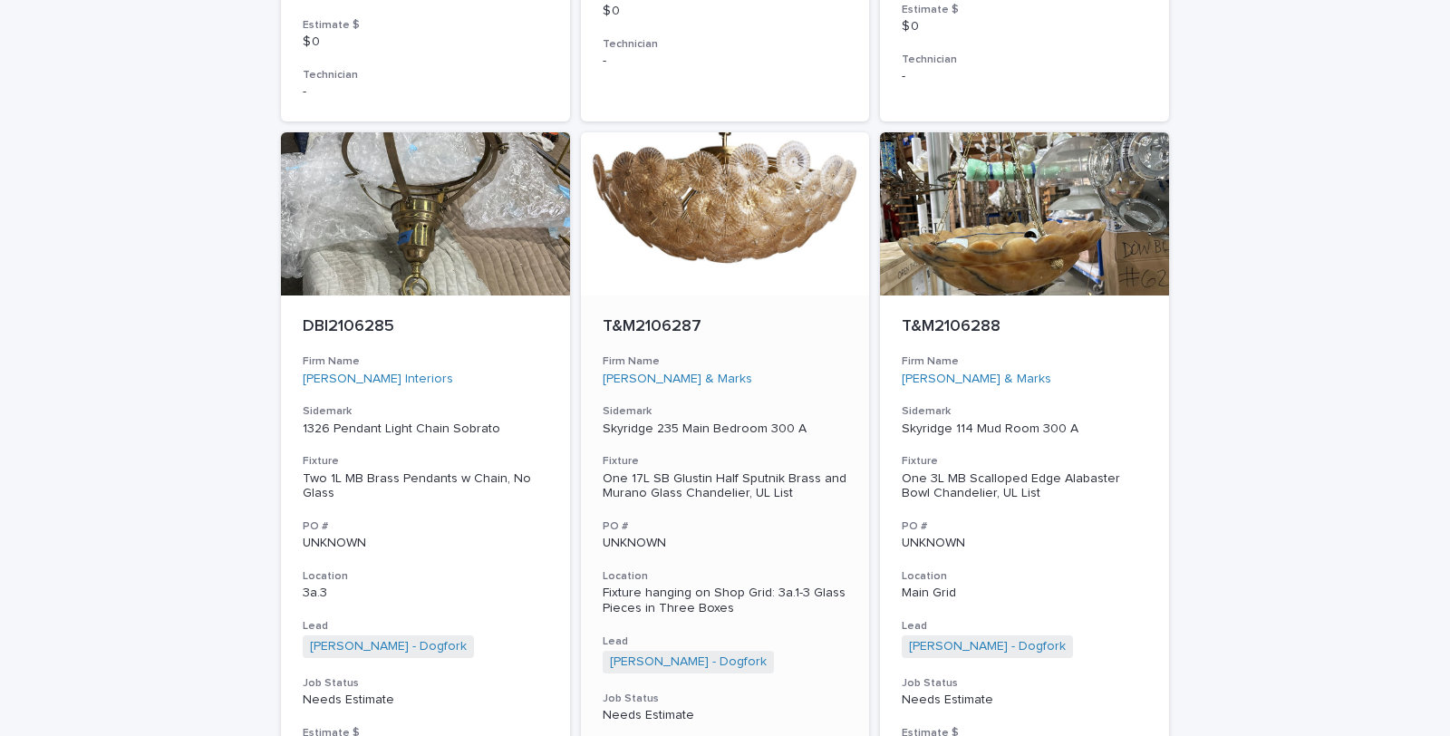
click at [678, 489] on div "One 17L SB Glustin Half Sputnik Brass and Murano Glass Chandelier, UL List" at bounding box center [726, 486] width 246 height 31
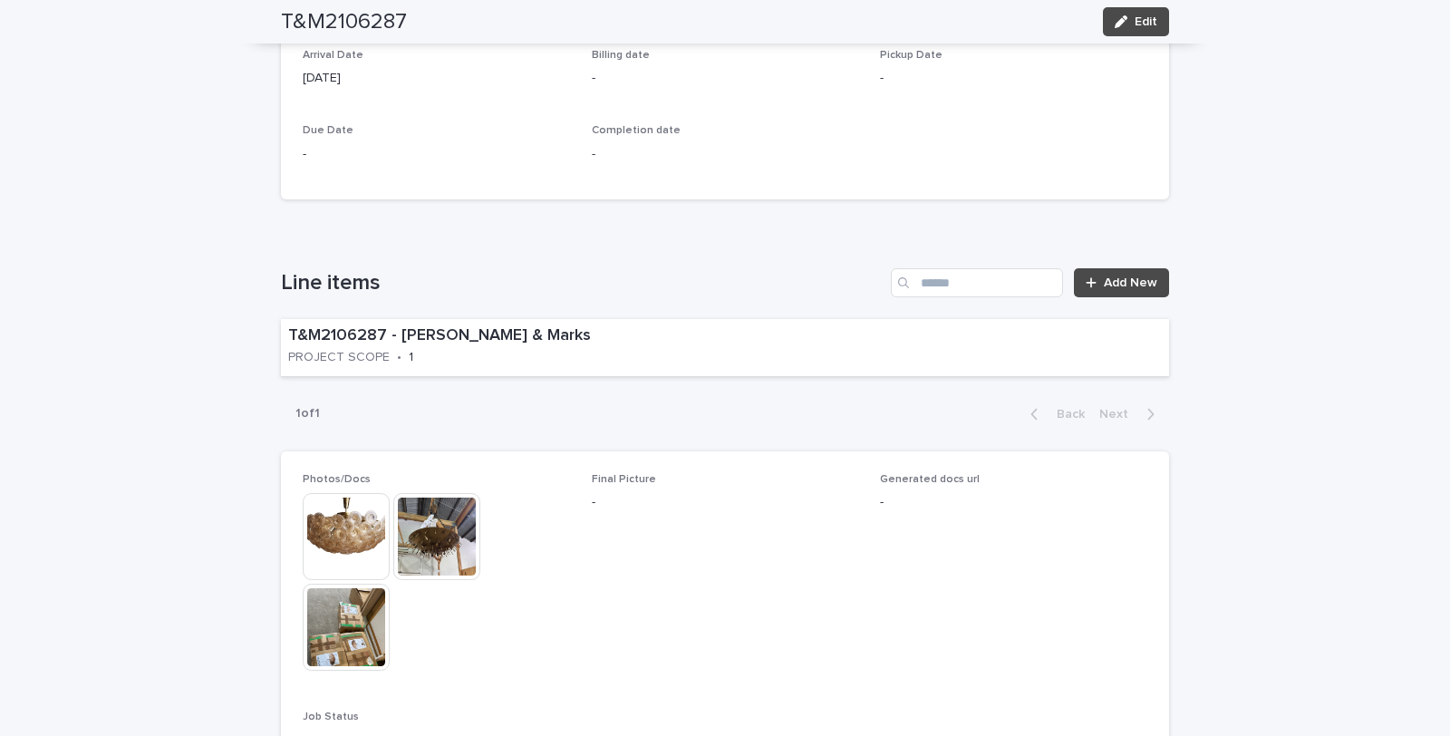
scroll to position [1007, 0]
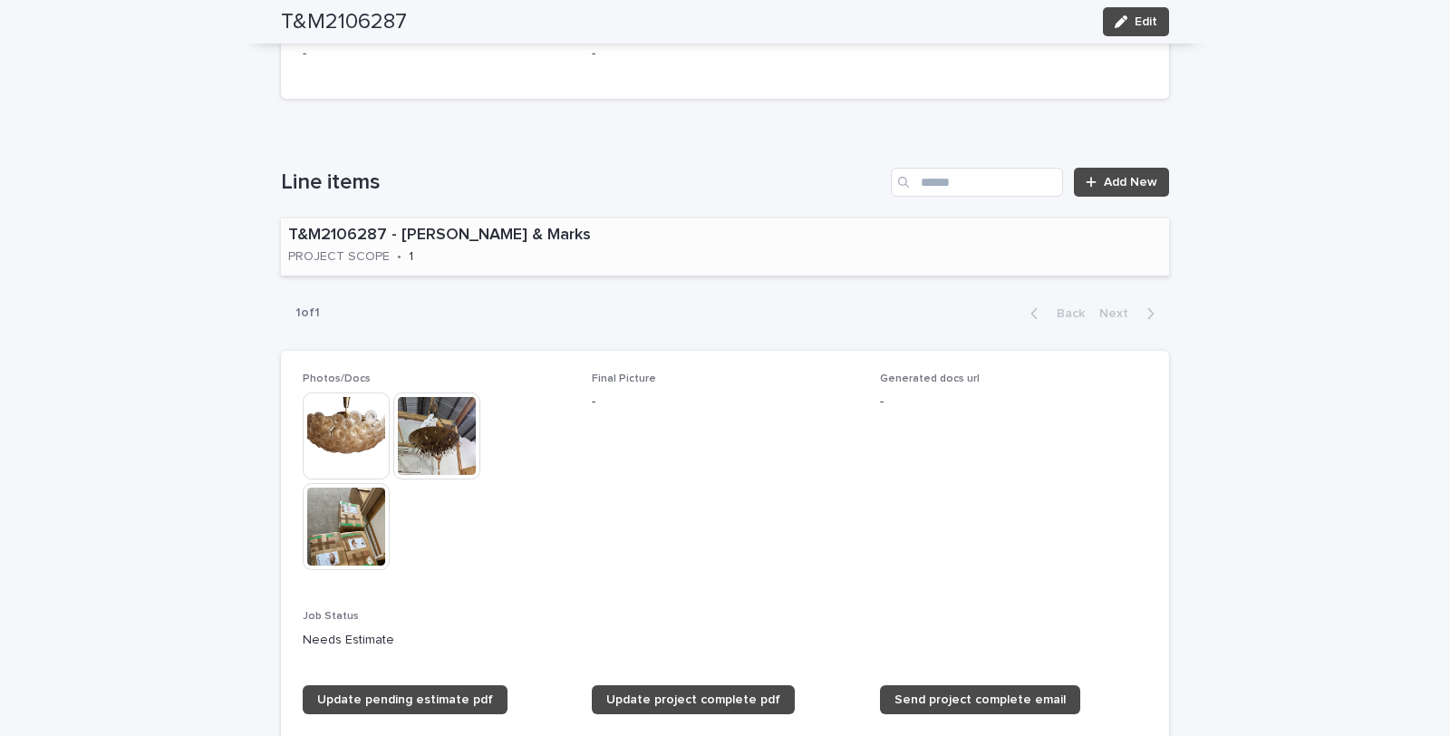
click at [583, 252] on div "T&M2106287 - [PERSON_NAME] & Marks PROJECT SCOPE • 1" at bounding box center [502, 246] width 442 height 56
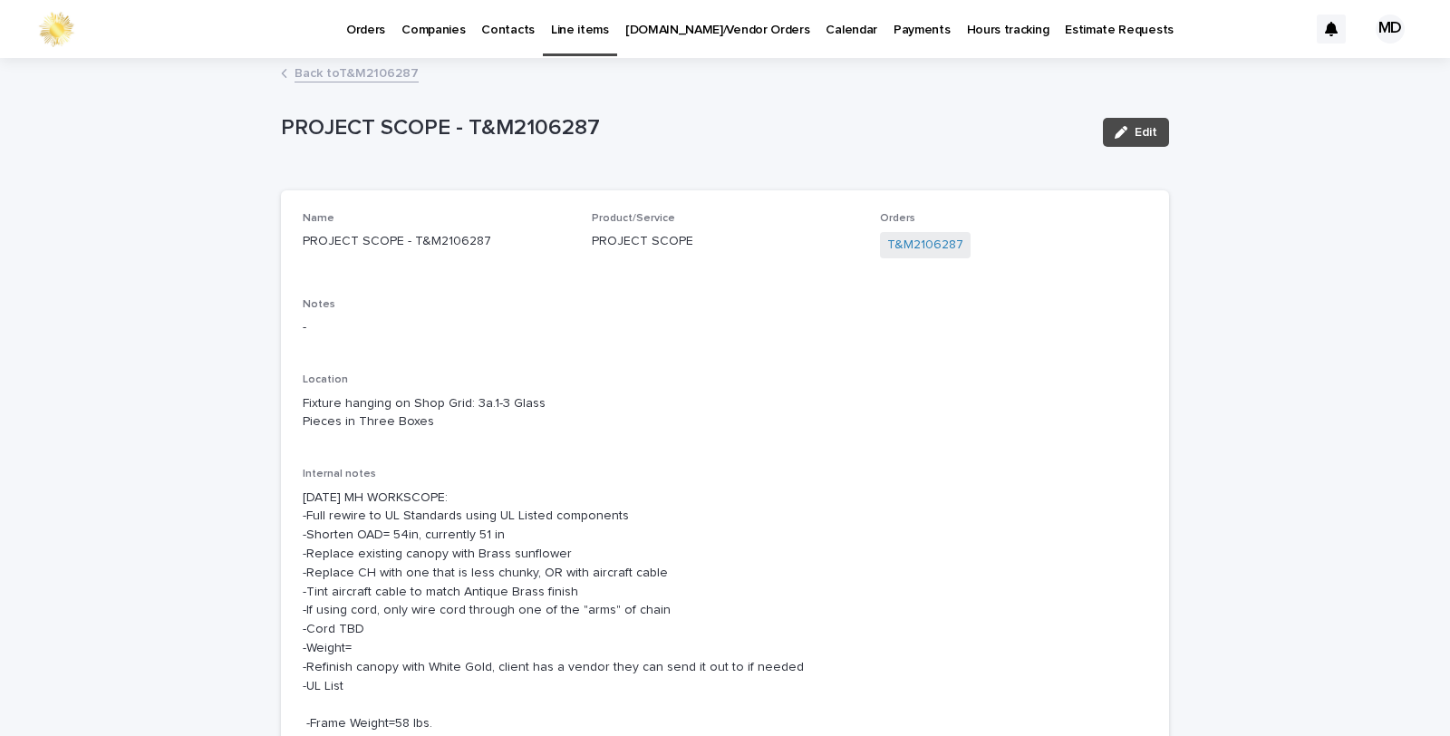
click at [361, 73] on link "Back to T&M2106287" at bounding box center [357, 72] width 124 height 21
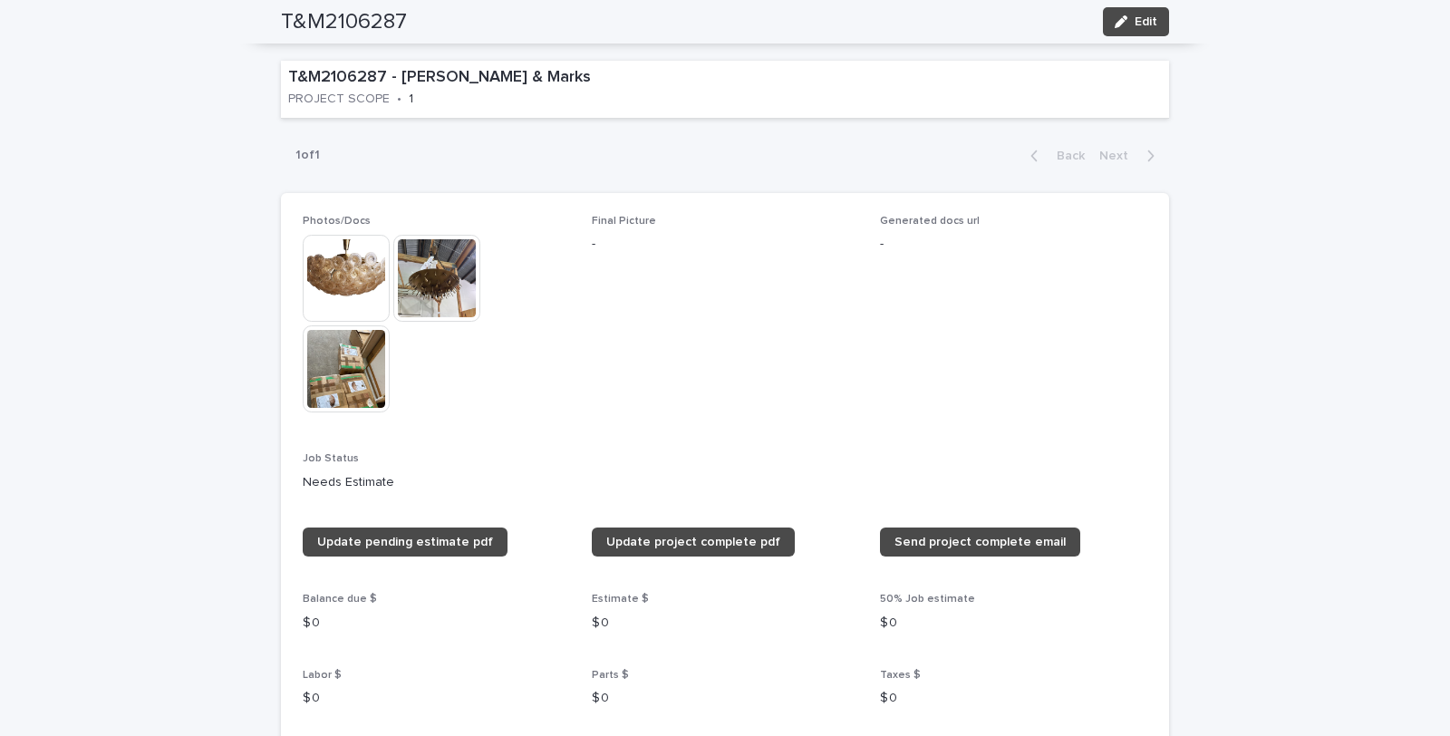
scroll to position [1166, 0]
click at [367, 263] on img at bounding box center [346, 277] width 87 height 87
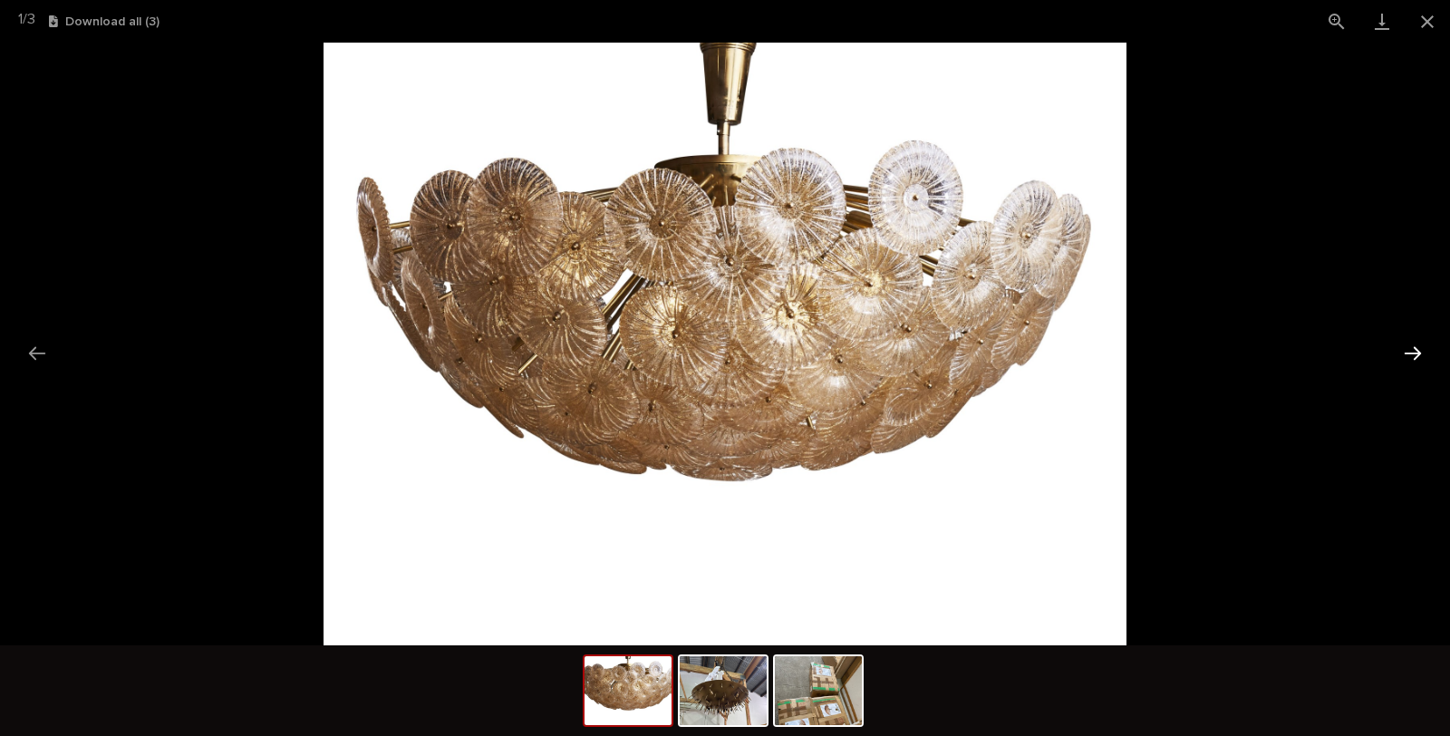
click at [1417, 347] on button "Next slide" at bounding box center [1413, 352] width 38 height 35
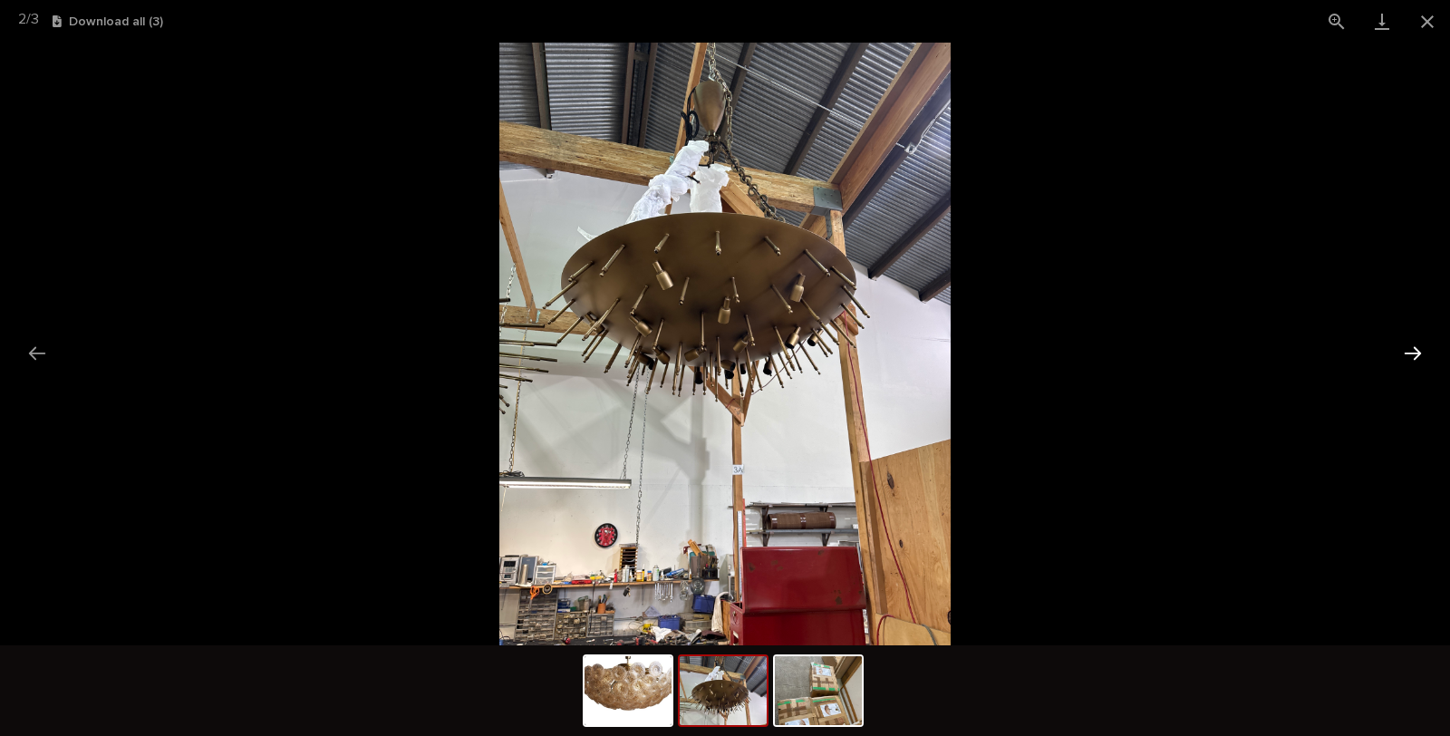
click at [1417, 347] on button "Next slide" at bounding box center [1413, 352] width 38 height 35
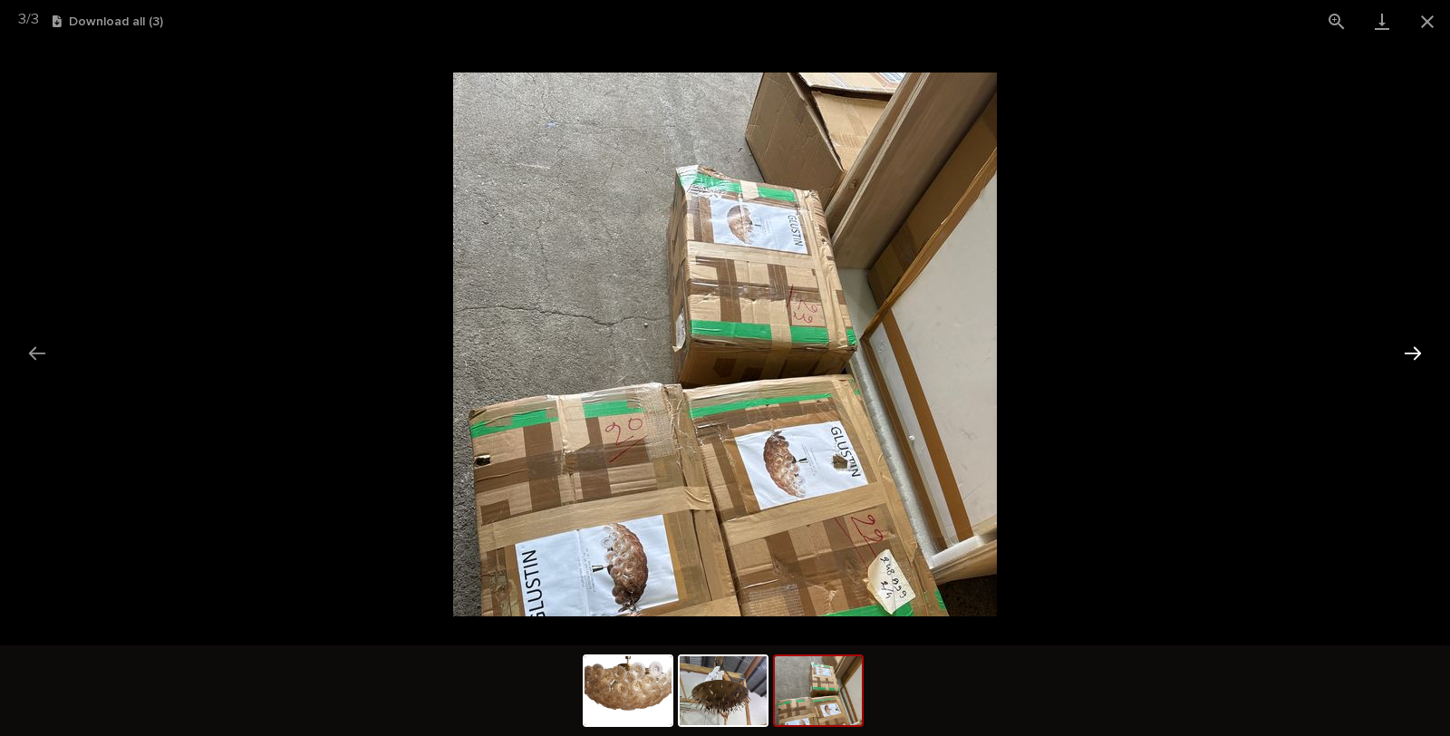
click at [1416, 346] on button "Next slide" at bounding box center [1413, 352] width 38 height 35
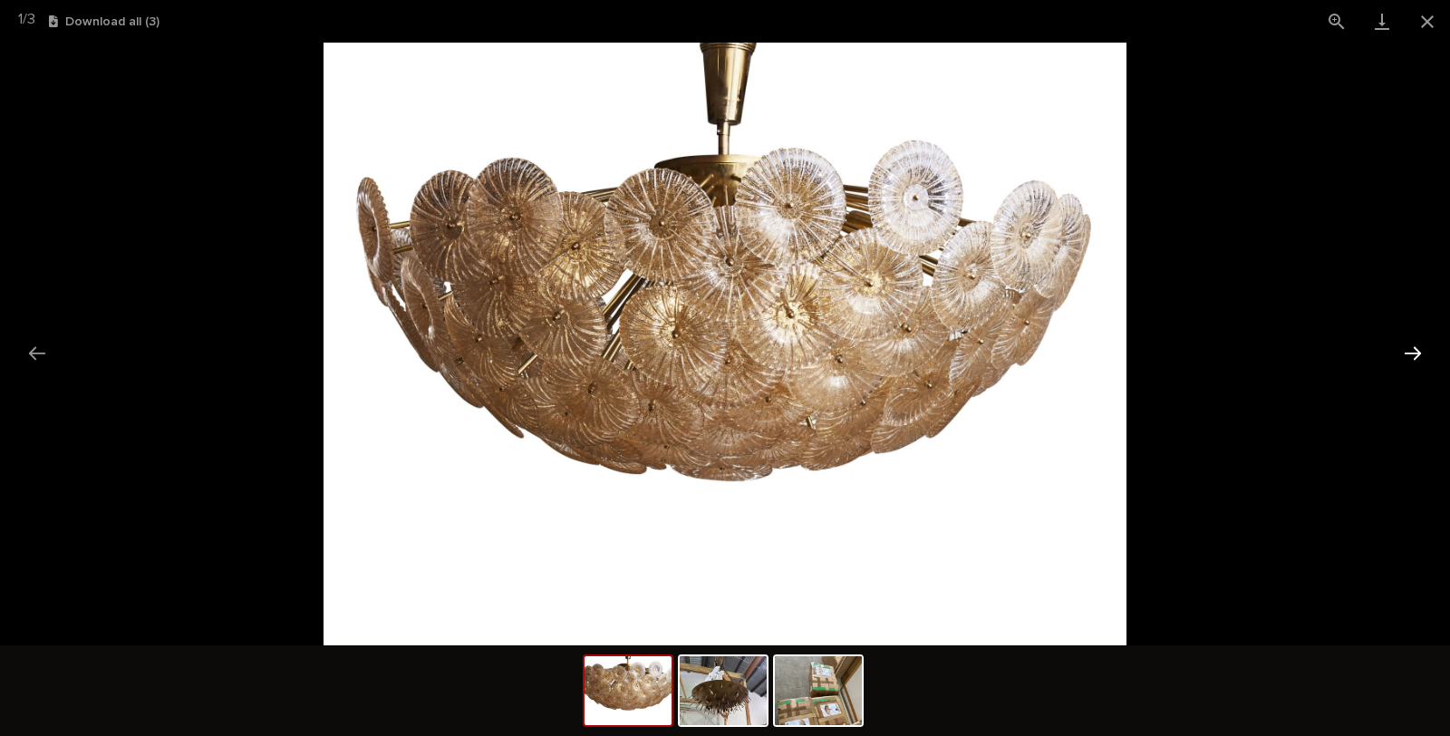
click at [1416, 346] on button "Next slide" at bounding box center [1413, 352] width 38 height 35
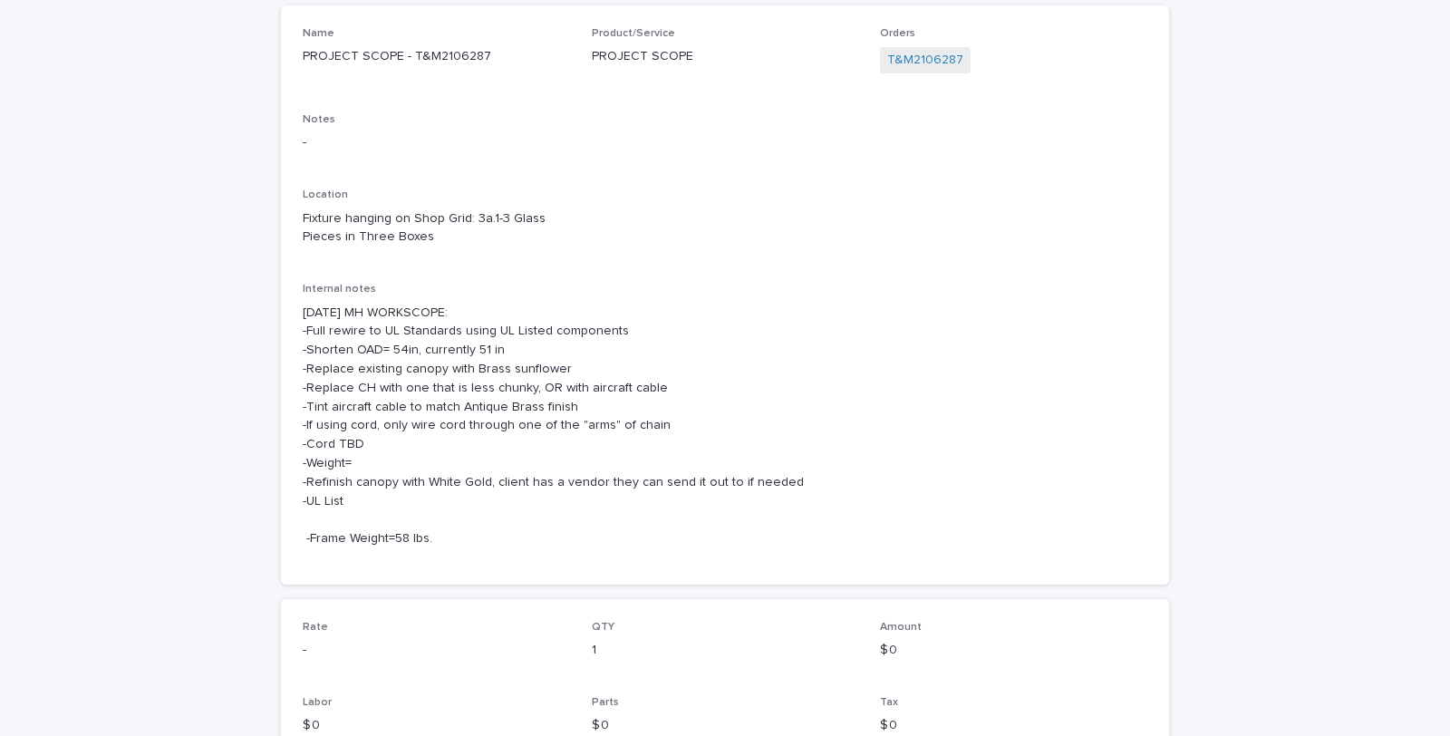
scroll to position [201, 0]
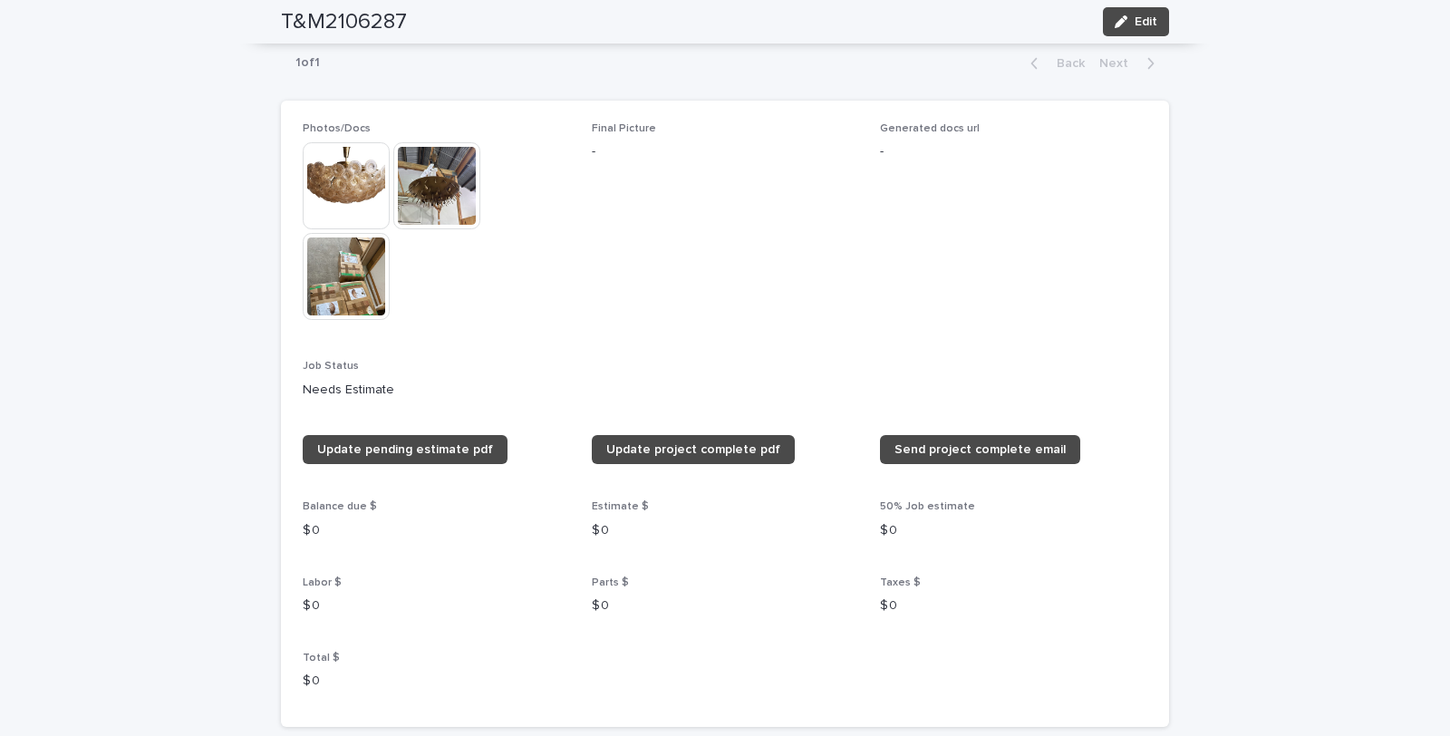
scroll to position [1266, 0]
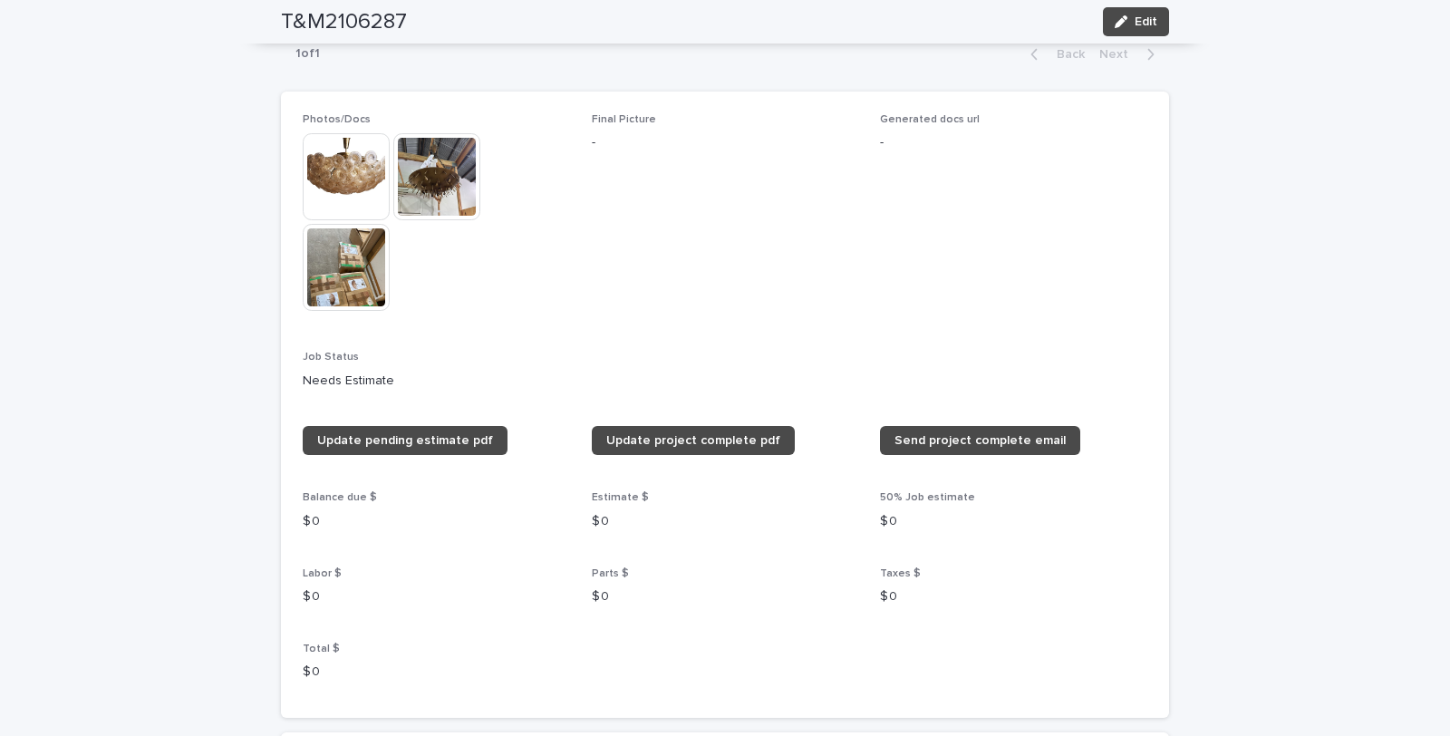
click at [681, 319] on span "Final Picture -" at bounding box center [725, 221] width 267 height 216
